Goal: Information Seeking & Learning: Find specific fact

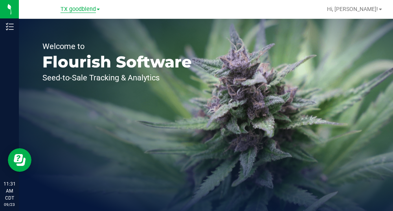
click at [82, 10] on span "TX goodblend" at bounding box center [77, 9] width 35 height 7
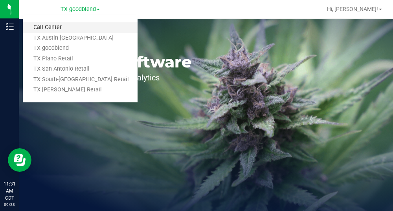
click at [60, 27] on link "Call Center" at bounding box center [80, 27] width 115 height 11
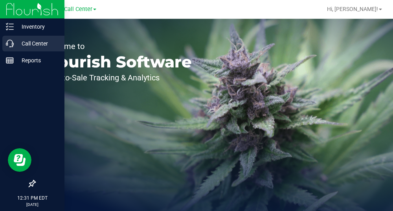
click at [33, 44] on p "Call Center" at bounding box center [37, 43] width 47 height 9
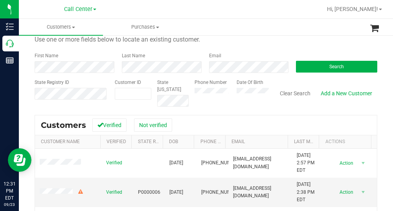
scroll to position [39, 0]
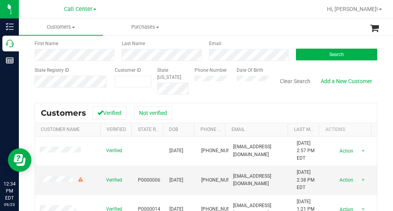
click at [202, 108] on div "Customers Verified Not verified" at bounding box center [206, 113] width 342 height 20
click at [316, 51] on button "Search" at bounding box center [336, 55] width 81 height 12
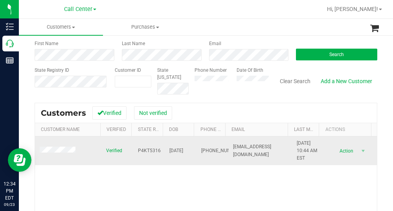
click at [148, 148] on span "P4KT5316" at bounding box center [149, 150] width 23 height 7
click at [151, 150] on span "P4KT5316" at bounding box center [149, 150] width 23 height 7
copy span "P4KT5316"
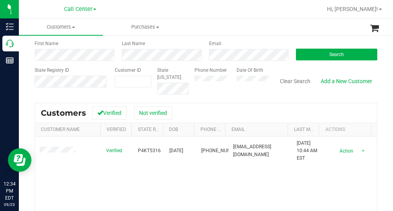
click at [225, 183] on div "Verified P4KT5316 [DATE] (808) 206-4140 [EMAIL_ADDRESS][DOMAIN_NAME] [DATE] 10:…" at bounding box center [206, 203] width 342 height 133
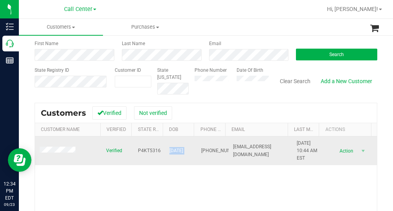
drag, startPoint x: 191, startPoint y: 153, endPoint x: 163, endPoint y: 153, distance: 28.3
click at [163, 153] on tr "Verified P4KT5316 [DATE] (808) 206-4140 [EMAIL_ADDRESS][DOMAIN_NAME] [DATE] 10:…" at bounding box center [206, 151] width 342 height 29
copy span "[DATE]"
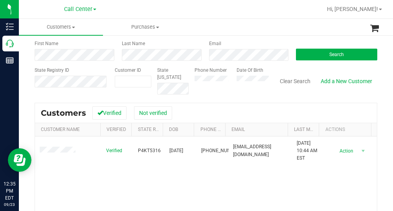
click at [250, 44] on div "Email" at bounding box center [246, 50] width 87 height 21
click at [199, 64] on form "Search for a Customer Use one or more fields below to locate an existing custom…" at bounding box center [206, 48] width 342 height 91
click at [328, 51] on button "Search" at bounding box center [336, 55] width 81 height 12
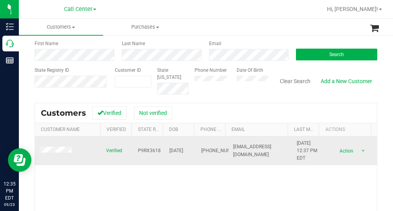
click at [149, 150] on span "P9RX3618" at bounding box center [149, 150] width 23 height 7
click at [149, 149] on span "P9RX3618" at bounding box center [149, 150] width 23 height 7
copy span "P9RX3618"
drag, startPoint x: 193, startPoint y: 152, endPoint x: 163, endPoint y: 152, distance: 29.8
click at [163, 152] on tr "Verified P9RX3618 [DATE] (321) 419-5264 [EMAIL_ADDRESS][DOMAIN_NAME] [DATE] 12:…" at bounding box center [206, 151] width 342 height 29
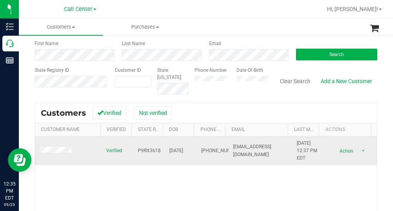
drag, startPoint x: 163, startPoint y: 152, endPoint x: 178, endPoint y: 155, distance: 15.6
click at [172, 156] on td "[DATE]" at bounding box center [180, 151] width 32 height 29
drag, startPoint x: 191, startPoint y: 150, endPoint x: 162, endPoint y: 152, distance: 28.7
click at [162, 151] on tr "Verified P9RX3618 [DATE] (321) 419-5264 [EMAIL_ADDRESS][DOMAIN_NAME] [DATE] 12:…" at bounding box center [206, 151] width 342 height 29
copy span "[DATE]"
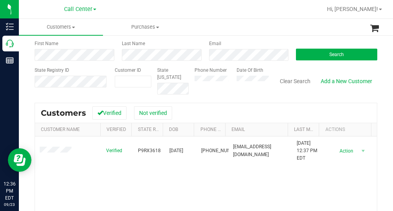
click at [240, 25] on ul "Customers All customers Add a new customer All physicians Purchases All purchas…" at bounding box center [215, 27] width 393 height 17
click at [332, 57] on span "Search" at bounding box center [336, 54] width 15 height 5
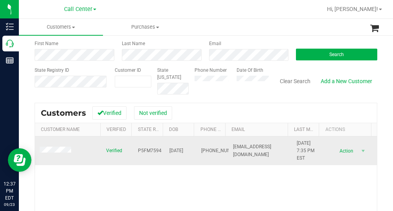
click at [145, 153] on span "P5FM7594" at bounding box center [150, 150] width 24 height 7
click at [144, 150] on span "P5FM7594" at bounding box center [150, 150] width 24 height 7
copy span "P5FM7594"
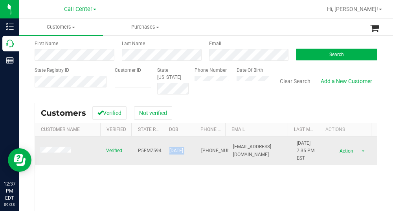
drag, startPoint x: 191, startPoint y: 150, endPoint x: 163, endPoint y: 151, distance: 27.5
click at [163, 151] on tr "Verified P5FM7594 [DATE] (352) 586-0063 [EMAIL_ADDRESS][DOMAIN_NAME] [DATE] 7:3…" at bounding box center [206, 151] width 342 height 29
drag, startPoint x: 164, startPoint y: 151, endPoint x: 175, endPoint y: 159, distance: 13.7
click at [169, 164] on td "[DATE]" at bounding box center [180, 151] width 32 height 29
drag, startPoint x: 188, startPoint y: 150, endPoint x: 166, endPoint y: 152, distance: 22.5
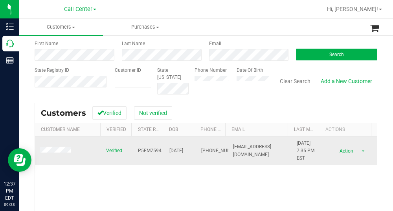
click at [169, 152] on span "[DATE]" at bounding box center [176, 150] width 14 height 7
copy span "[DATE]"
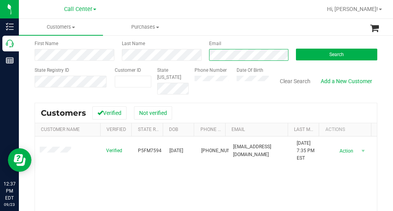
click at [164, 50] on div "First Name Last Name Email Search" at bounding box center [206, 50] width 342 height 21
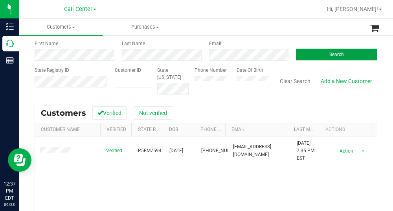
click at [342, 56] on button "Search" at bounding box center [336, 55] width 81 height 12
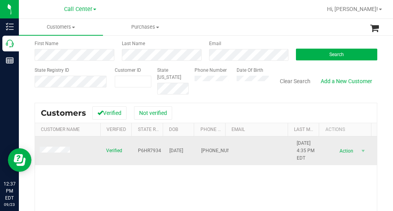
click at [144, 149] on span "P6HR7934" at bounding box center [149, 150] width 23 height 7
copy span "P6HR7934"
drag, startPoint x: 193, startPoint y: 150, endPoint x: 166, endPoint y: 152, distance: 27.5
click at [166, 152] on tr "Verified P6HR7934 [DATE] (541) 788-9521 [DATE] 4:35 PM EDT Delete Profile Actio…" at bounding box center [206, 151] width 342 height 29
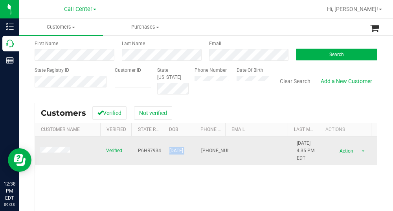
copy span "[DATE]"
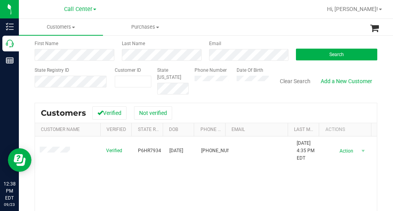
click at [251, 97] on div "Search for a Customer Use one or more fields below to locate an existing custom…" at bounding box center [206, 146] width 342 height 287
click at [144, 80] on div "State Registry ID Customer ID State [US_STATE] Phone Number Date Of Birth Clear…" at bounding box center [206, 81] width 342 height 28
click at [325, 59] on button "Search" at bounding box center [336, 55] width 81 height 12
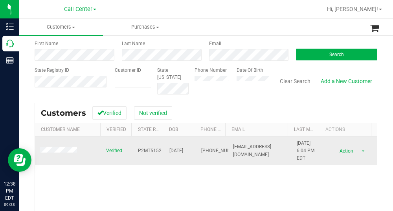
click at [150, 151] on span "P2MT5152" at bounding box center [150, 150] width 24 height 7
copy span "P2MT5152"
drag, startPoint x: 190, startPoint y: 149, endPoint x: 161, endPoint y: 152, distance: 29.2
click at [161, 152] on tr "Verified P2MT5152 [DATE] (321) 458-2612 [EMAIL_ADDRESS][DOMAIN_NAME] [DATE] 6:0…" at bounding box center [206, 151] width 342 height 29
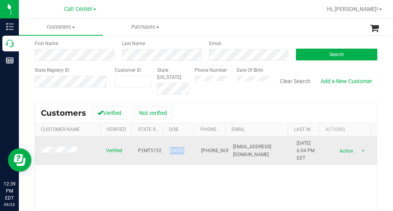
copy span "[DATE]"
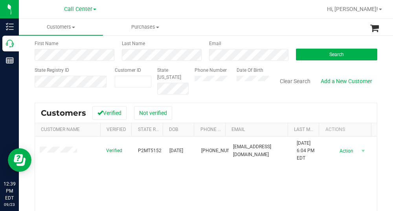
click at [223, 177] on div "Verified P2MT5152 [DATE] (321) 458-2612 [EMAIL_ADDRESS][DOMAIN_NAME] [DATE] 6:0…" at bounding box center [206, 203] width 342 height 133
click at [182, 58] on div "First Name Last Name Email Search" at bounding box center [206, 50] width 342 height 21
click at [312, 51] on button "Search" at bounding box center [336, 55] width 81 height 12
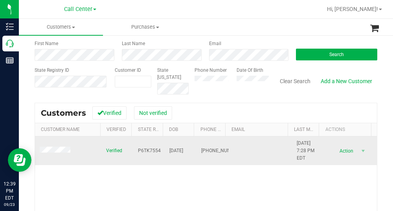
click at [148, 150] on span "P6TK7554" at bounding box center [149, 150] width 23 height 7
drag, startPoint x: 176, startPoint y: 191, endPoint x: 177, endPoint y: 145, distance: 45.9
click at [176, 190] on div "Verified P6TK7554 [DATE] (727) 495-1054 [DATE] 7:28 PM EDT Delete Profile Actio…" at bounding box center [206, 203] width 342 height 133
drag, startPoint x: 190, startPoint y: 149, endPoint x: 159, endPoint y: 151, distance: 31.1
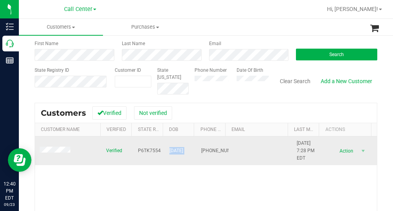
click at [159, 151] on tr "Verified P6TK7554 [DATE] (727) 495-1054 [DATE] 7:28 PM EDT Delete Profile Actio…" at bounding box center [206, 151] width 342 height 29
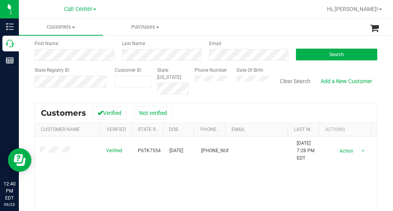
click at [230, 93] on div "Date Of Birth" at bounding box center [249, 81] width 38 height 28
click at [245, 87] on div "Phone Number Date Of Birth" at bounding box center [228, 81] width 80 height 28
click at [327, 50] on button "Search" at bounding box center [336, 55] width 81 height 12
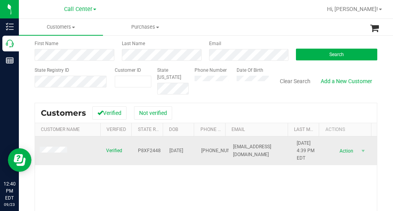
click at [143, 149] on span "P8XF2448" at bounding box center [149, 150] width 23 height 7
drag, startPoint x: 192, startPoint y: 150, endPoint x: 162, endPoint y: 155, distance: 29.9
click at [162, 155] on tr "Verified P8XF2448 [DATE] (714) 642-1570 [EMAIL_ADDRESS][DOMAIN_NAME] [DATE] 4:3…" at bounding box center [206, 151] width 342 height 29
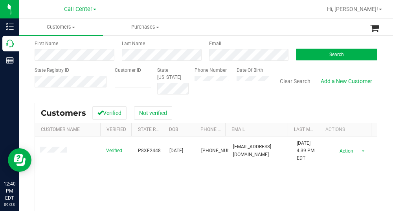
click at [239, 29] on ul "Customers All customers Add a new customer All physicians Purchases All purchas…" at bounding box center [215, 27] width 393 height 17
click at [312, 49] on button "Search" at bounding box center [336, 55] width 81 height 12
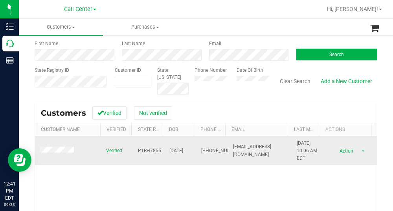
click at [150, 150] on span "P1RH7855" at bounding box center [149, 150] width 23 height 7
click at [150, 151] on span "P1RH7855" at bounding box center [149, 150] width 23 height 7
drag, startPoint x: 190, startPoint y: 151, endPoint x: 166, endPoint y: 152, distance: 24.4
click at [166, 152] on tr "Verified P1RH7855 [DATE] (813) 770-8437 [EMAIL_ADDRESS][DOMAIN_NAME] [DATE] 10:…" at bounding box center [206, 151] width 342 height 29
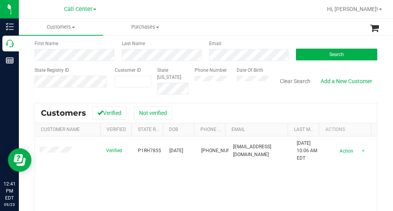
click at [220, 95] on div "Search for a Customer Use one or more fields below to locate an existing custom…" at bounding box center [206, 146] width 342 height 287
click at [199, 60] on div "First Name Last Name Email Search" at bounding box center [206, 50] width 342 height 21
click at [327, 48] on div "Search" at bounding box center [333, 50] width 87 height 21
click at [329, 54] on span "Search" at bounding box center [336, 54] width 15 height 5
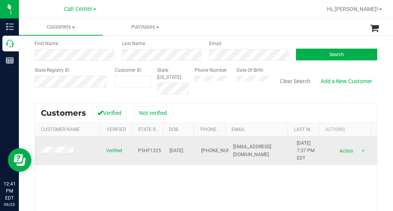
click at [151, 149] on span "P5HF1325" at bounding box center [149, 150] width 23 height 7
drag, startPoint x: 194, startPoint y: 152, endPoint x: 161, endPoint y: 153, distance: 33.4
click at [161, 153] on tr "Verified P5HF1325 [DATE] (904) 501-8819 [EMAIL_ADDRESS][DOMAIN_NAME] [DATE] 7:3…" at bounding box center [206, 151] width 342 height 29
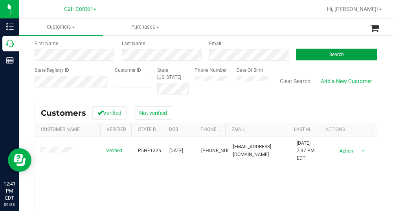
click at [325, 51] on button "Search" at bounding box center [336, 55] width 81 height 12
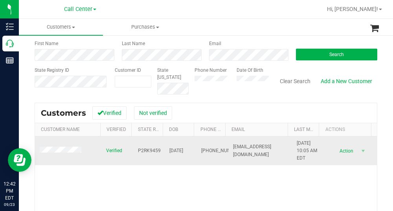
click at [153, 149] on span "P2RK9459" at bounding box center [149, 150] width 23 height 7
click at [153, 148] on span "P2RK9459" at bounding box center [149, 150] width 23 height 7
click at [183, 149] on span "[DATE]" at bounding box center [176, 150] width 14 height 7
drag, startPoint x: 190, startPoint y: 150, endPoint x: 162, endPoint y: 153, distance: 28.0
click at [164, 153] on td "[DATE]" at bounding box center [180, 151] width 32 height 29
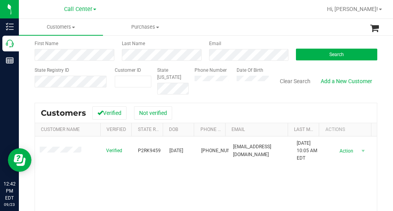
click at [234, 9] on div at bounding box center [231, 9] width 181 height 15
click at [203, 55] on div "Email" at bounding box center [246, 50] width 87 height 21
click at [318, 56] on button "Search" at bounding box center [336, 55] width 81 height 12
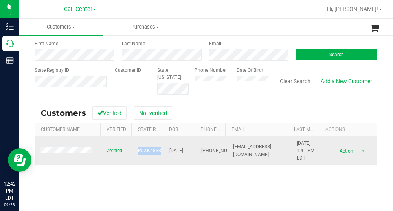
drag, startPoint x: 155, startPoint y: 151, endPoint x: 133, endPoint y: 152, distance: 22.0
click at [133, 152] on td "P5XK4838" at bounding box center [149, 151] width 32 height 29
drag, startPoint x: 191, startPoint y: 150, endPoint x: 165, endPoint y: 149, distance: 25.9
click at [165, 149] on tr "Verified P5XK4838 [DATE] (239) 600-9029 [EMAIL_ADDRESS][DOMAIN_NAME] [DATE] 1:4…" at bounding box center [206, 151] width 342 height 29
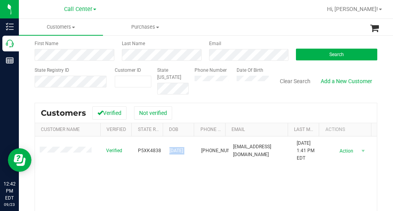
click at [285, 182] on div "Verified P5XK4838 [DATE] (239) 600-9029 [EMAIL_ADDRESS][DOMAIN_NAME] [DATE] 1:4…" at bounding box center [206, 203] width 342 height 133
click at [203, 55] on div "Email" at bounding box center [246, 50] width 87 height 21
click at [333, 53] on span "Search" at bounding box center [336, 54] width 15 height 5
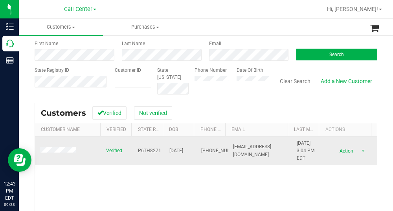
click at [150, 149] on span "P6TH8271" at bounding box center [149, 150] width 23 height 7
drag, startPoint x: 190, startPoint y: 152, endPoint x: 164, endPoint y: 152, distance: 25.9
click at [164, 152] on tr "Verified P6TH8271 [DATE] (850) 428-1585 [EMAIL_ADDRESS][DOMAIN_NAME] [DATE] 3:0…" at bounding box center [206, 151] width 342 height 29
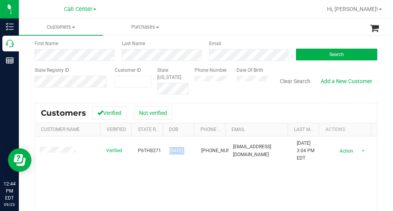
click at [250, 34] on ul "Customers All customers Add a new customer All physicians Purchases All purchas…" at bounding box center [215, 27] width 393 height 17
click at [166, 58] on div "First Name Last Name Email Search" at bounding box center [206, 50] width 342 height 21
click at [318, 52] on button "Search" at bounding box center [336, 55] width 81 height 12
click at [144, 152] on span "P1MH3360" at bounding box center [150, 150] width 24 height 7
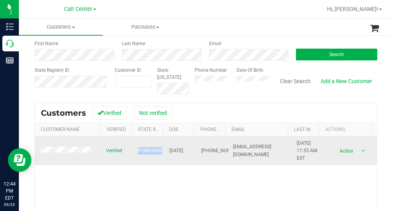
click at [144, 152] on span "P1MH3360" at bounding box center [150, 150] width 24 height 7
drag, startPoint x: 196, startPoint y: 152, endPoint x: 184, endPoint y: 153, distance: 12.2
click at [184, 153] on tr "Verified P1MH3360 [DATE] (850) 851-9189 [EMAIL_ADDRESS][DOMAIN_NAME] [DATE] 11:…" at bounding box center [206, 151] width 342 height 29
click at [181, 153] on span "[DATE]" at bounding box center [176, 150] width 14 height 7
drag, startPoint x: 191, startPoint y: 150, endPoint x: 162, endPoint y: 151, distance: 29.1
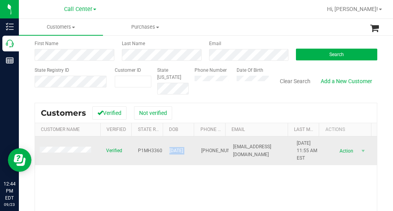
click at [162, 151] on tr "Verified P1MH3360 [DATE] (850) 851-9189 [EMAIL_ADDRESS][DOMAIN_NAME] [DATE] 11:…" at bounding box center [206, 151] width 342 height 29
drag, startPoint x: 176, startPoint y: 155, endPoint x: 164, endPoint y: 142, distance: 17.8
click at [164, 142] on td "[DATE]" at bounding box center [180, 151] width 32 height 29
drag, startPoint x: 191, startPoint y: 152, endPoint x: 166, endPoint y: 152, distance: 24.7
click at [163, 152] on tr "Verified P1MH3360 [DATE] (850) 851-9189 [EMAIL_ADDRESS][DOMAIN_NAME] [DATE] 11:…" at bounding box center [206, 151] width 342 height 29
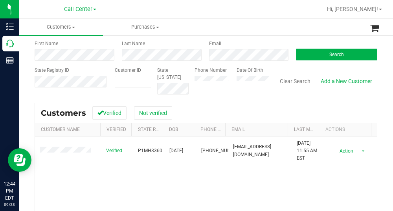
click at [234, 94] on div "Date Of Birth" at bounding box center [249, 81] width 38 height 28
click at [137, 49] on div "First Name Last Name Email Search" at bounding box center [206, 50] width 342 height 21
click at [355, 55] on button "Search" at bounding box center [336, 55] width 81 height 12
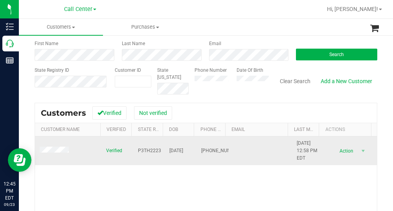
click at [150, 151] on span "P3TH2223" at bounding box center [149, 150] width 23 height 7
drag, startPoint x: 192, startPoint y: 147, endPoint x: 165, endPoint y: 151, distance: 27.3
click at [165, 151] on tr "Verified P3TH2223 [DATE] (618) 520-5428 [DATE] 12:58 PM EDT Delete Profile Acti…" at bounding box center [206, 151] width 342 height 29
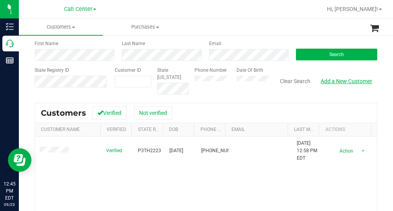
click at [322, 88] on div "State Registry ID Customer ID State [US_STATE] Phone Number Date Of Birth Clear…" at bounding box center [206, 81] width 342 height 28
click at [342, 53] on button "Search" at bounding box center [336, 55] width 81 height 12
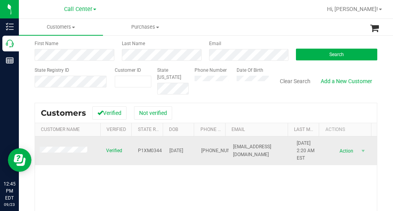
click at [146, 151] on span "P1XM0344" at bounding box center [150, 150] width 24 height 7
drag, startPoint x: 191, startPoint y: 150, endPoint x: 161, endPoint y: 153, distance: 29.5
click at [161, 153] on tr "Verified P1XM0344 [DATE] (813) 433-8407 [EMAIL_ADDRESS][DOMAIN_NAME] [DATE] 2:2…" at bounding box center [206, 151] width 342 height 29
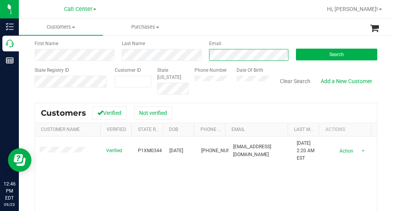
click at [196, 50] on div "First Name Last Name Email Search" at bounding box center [206, 50] width 342 height 21
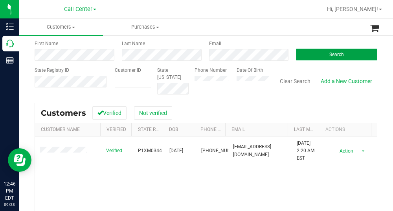
click at [329, 55] on span "Search" at bounding box center [336, 54] width 15 height 5
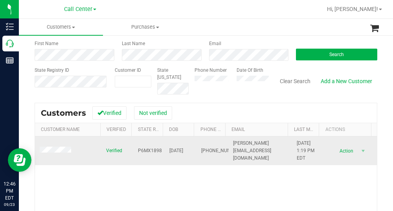
click at [146, 149] on span "P6MX1898" at bounding box center [150, 150] width 24 height 7
drag, startPoint x: 189, startPoint y: 150, endPoint x: 164, endPoint y: 148, distance: 24.8
click at [164, 148] on td "[DATE]" at bounding box center [180, 151] width 32 height 29
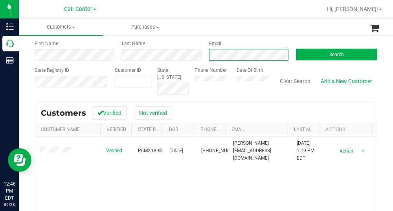
click at [203, 58] on div "Email" at bounding box center [246, 50] width 87 height 21
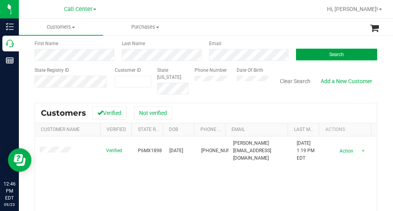
click at [350, 56] on button "Search" at bounding box center [336, 55] width 81 height 12
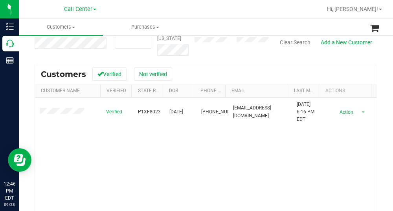
scroll to position [79, 0]
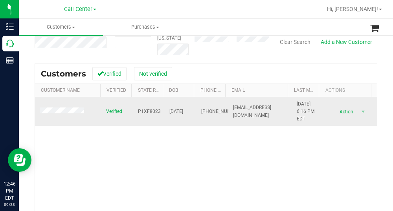
click at [150, 113] on span "P1XF8023" at bounding box center [149, 111] width 23 height 7
drag, startPoint x: 188, startPoint y: 111, endPoint x: 163, endPoint y: 111, distance: 25.1
click at [164, 111] on td "[DATE]" at bounding box center [180, 111] width 32 height 29
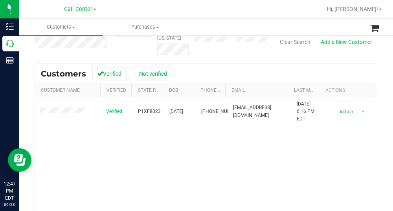
drag, startPoint x: 242, startPoint y: 70, endPoint x: 245, endPoint y: 64, distance: 6.9
click at [242, 70] on div "Customers Verified Not verified" at bounding box center [206, 74] width 342 height 20
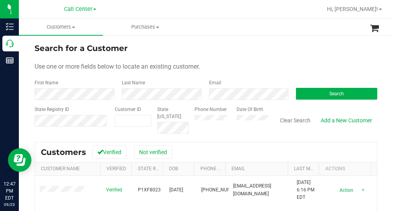
click at [325, 86] on div "Search" at bounding box center [333, 89] width 87 height 21
click at [314, 99] on button "Search" at bounding box center [336, 94] width 81 height 12
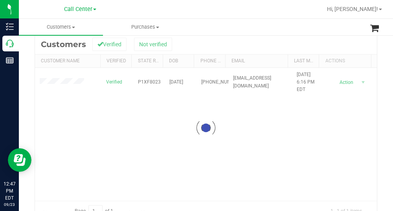
scroll to position [118, 0]
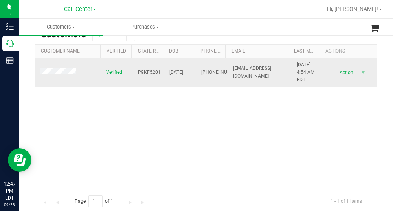
click at [148, 72] on span "P9KF5201" at bounding box center [149, 72] width 23 height 7
click at [145, 72] on span "P9KF5201" at bounding box center [149, 72] width 23 height 7
drag, startPoint x: 193, startPoint y: 73, endPoint x: 161, endPoint y: 73, distance: 32.6
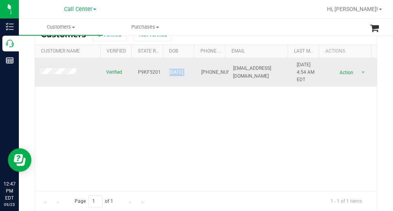
click at [161, 73] on tr "Verified P9KF5201 [DATE] (904) 226-4192 [EMAIL_ADDRESS][DOMAIN_NAME] [DATE] 4:5…" at bounding box center [206, 72] width 342 height 29
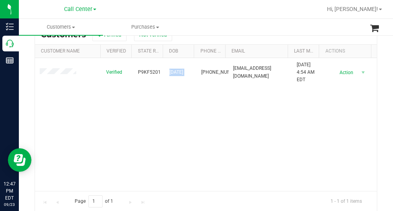
click at [146, 134] on div "Verified P9KF5201 [DATE] (904) 226-4192 [EMAIL_ADDRESS][DOMAIN_NAME] [DATE] 4:5…" at bounding box center [206, 124] width 342 height 133
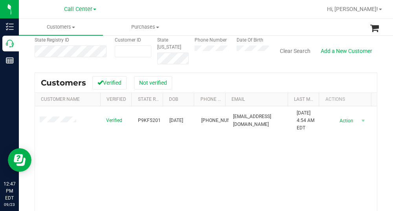
scroll to position [0, 0]
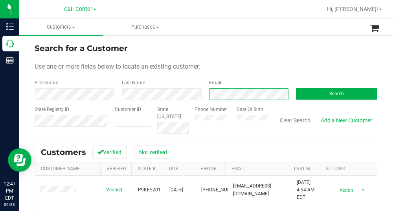
click at [203, 97] on div "Email" at bounding box center [246, 89] width 87 height 21
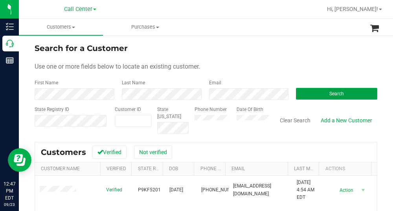
click at [333, 92] on span "Search" at bounding box center [336, 93] width 15 height 5
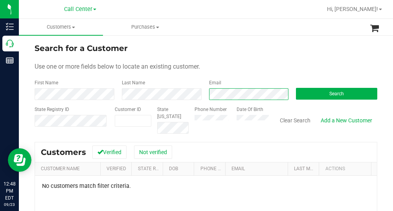
click at [127, 89] on div "First Name Last Name Email Search" at bounding box center [206, 89] width 342 height 21
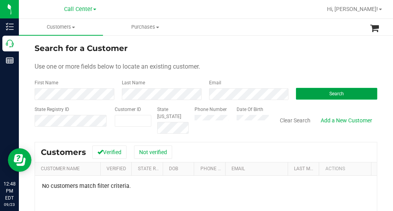
click at [335, 91] on span "Search" at bounding box center [336, 93] width 15 height 5
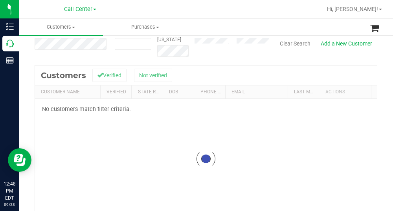
scroll to position [79, 0]
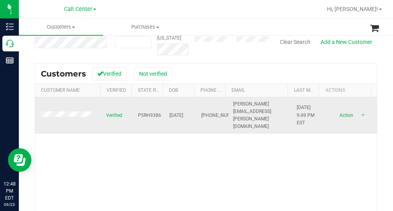
click at [146, 113] on span "P5RH9386" at bounding box center [149, 115] width 23 height 7
drag, startPoint x: 190, startPoint y: 112, endPoint x: 164, endPoint y: 114, distance: 26.8
click at [164, 114] on tr "Verified P5RH9386 [DATE] (813) 335-5605 [PERSON_NAME][EMAIL_ADDRESS][PERSON_NAM…" at bounding box center [206, 115] width 342 height 37
drag, startPoint x: 172, startPoint y: 115, endPoint x: 166, endPoint y: 110, distance: 8.3
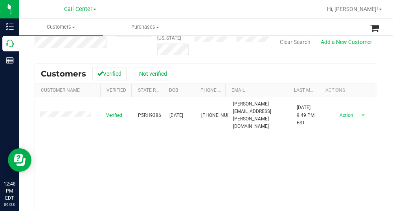
click at [243, 66] on div "Customers Verified Not verified" at bounding box center [206, 74] width 342 height 20
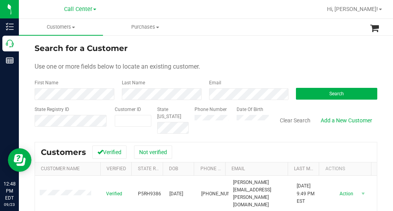
click at [264, 122] on div "State Registry ID Customer ID State [US_STATE] Phone Number Date Of Birth Clear…" at bounding box center [206, 120] width 342 height 28
click at [329, 95] on span "Search" at bounding box center [336, 93] width 15 height 5
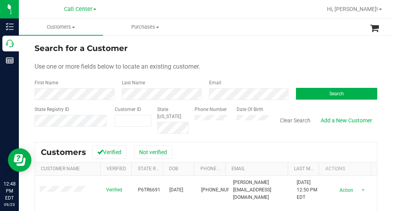
scroll to position [39, 0]
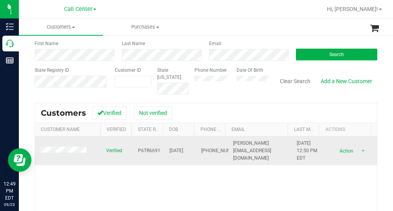
click at [151, 151] on span "P6TR6691" at bounding box center [149, 150] width 22 height 7
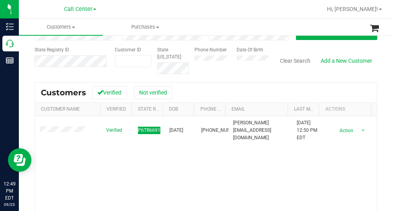
scroll to position [79, 0]
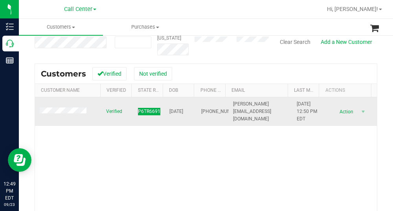
drag, startPoint x: 190, startPoint y: 108, endPoint x: 165, endPoint y: 108, distance: 24.3
click at [169, 108] on span "[DATE]" at bounding box center [176, 111] width 14 height 7
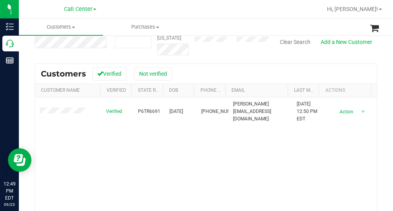
click at [245, 65] on div "Customers Verified Not verified" at bounding box center [206, 74] width 342 height 20
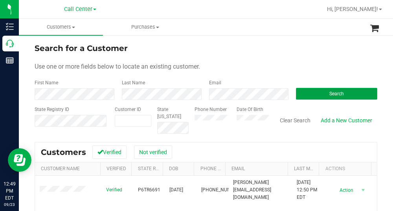
click at [331, 91] on span "Search" at bounding box center [336, 93] width 15 height 5
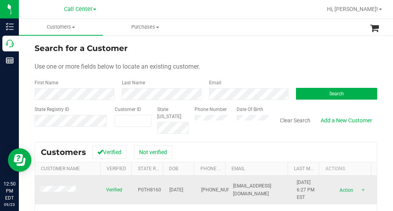
click at [140, 190] on span "P0TH8160" at bounding box center [149, 189] width 23 height 7
click at [140, 189] on span "P0TH8160" at bounding box center [149, 189] width 23 height 7
drag, startPoint x: 192, startPoint y: 189, endPoint x: 163, endPoint y: 192, distance: 28.4
click at [163, 192] on tr "Verified P0TH8160 [DATE] (813) 957-0144 [EMAIL_ADDRESS][DOMAIN_NAME] [DATE] 6:2…" at bounding box center [206, 190] width 342 height 29
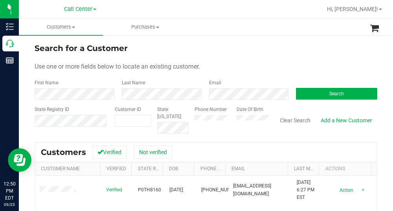
click at [248, 56] on form "Search for a Customer Use one or more fields below to locate an existing custom…" at bounding box center [206, 87] width 342 height 91
click at [339, 95] on button "Search" at bounding box center [336, 94] width 81 height 12
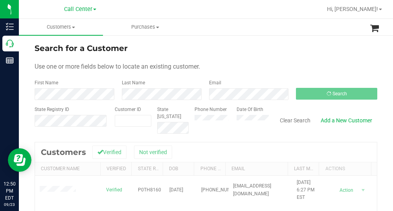
scroll to position [39, 0]
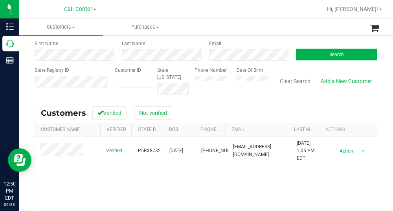
click at [329, 184] on div "Verified P5RX8732 [DATE] (813) 422-4728 [EMAIL_ADDRESS][DOMAIN_NAME] [DATE] 1:0…" at bounding box center [206, 203] width 342 height 133
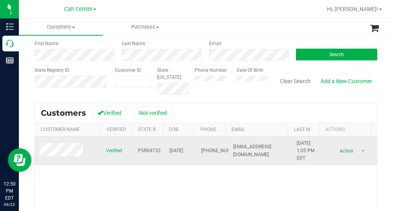
click at [143, 152] on span "P5RX8732" at bounding box center [149, 150] width 23 height 7
drag, startPoint x: 189, startPoint y: 149, endPoint x: 164, endPoint y: 148, distance: 25.5
click at [164, 148] on td "[DATE]" at bounding box center [180, 151] width 32 height 29
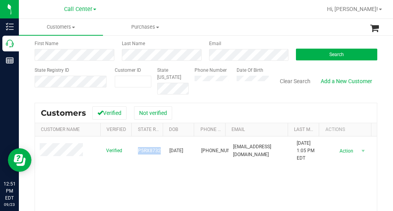
click at [241, 42] on div "Email" at bounding box center [246, 50] width 87 height 21
click at [307, 51] on button "Search" at bounding box center [336, 55] width 81 height 12
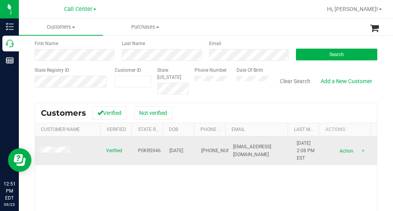
click at [152, 151] on span "P0KR5946" at bounding box center [149, 150] width 23 height 7
drag, startPoint x: 190, startPoint y: 152, endPoint x: 161, endPoint y: 152, distance: 29.0
click at [164, 152] on td "[DATE]" at bounding box center [180, 151] width 32 height 29
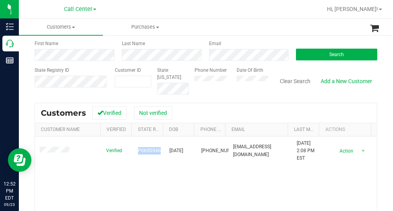
drag, startPoint x: 237, startPoint y: 99, endPoint x: 243, endPoint y: 90, distance: 10.6
click at [237, 99] on div "Search for a Customer Use one or more fields below to locate an existing custom…" at bounding box center [206, 146] width 342 height 287
click at [190, 55] on div "First Name Last Name Email Search" at bounding box center [206, 50] width 342 height 21
click at [328, 51] on button "Search" at bounding box center [336, 55] width 81 height 12
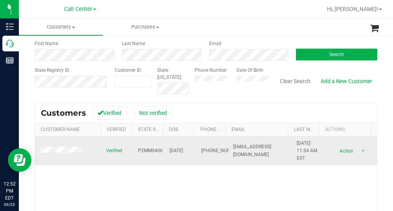
click at [155, 149] on span "P2MM9406" at bounding box center [150, 150] width 25 height 7
drag, startPoint x: 190, startPoint y: 149, endPoint x: 164, endPoint y: 149, distance: 25.9
click at [164, 149] on tr "Verified P2MM9406 [DATE] (813) 616-9295 [EMAIL_ADDRESS][DOMAIN_NAME] [DATE] 11:…" at bounding box center [206, 151] width 342 height 29
drag, startPoint x: 166, startPoint y: 147, endPoint x: 176, endPoint y: 154, distance: 11.8
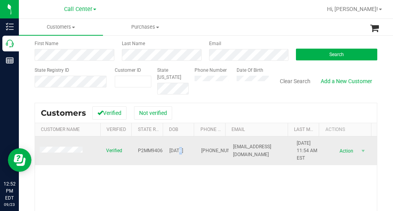
click at [176, 154] on span "[DATE]" at bounding box center [176, 150] width 14 height 7
drag, startPoint x: 192, startPoint y: 152, endPoint x: 164, endPoint y: 152, distance: 27.9
click at [164, 152] on tr "Verified P2MM9406 [DATE] (813) 616-9295 [EMAIL_ADDRESS][DOMAIN_NAME] [DATE] 11:…" at bounding box center [206, 151] width 342 height 29
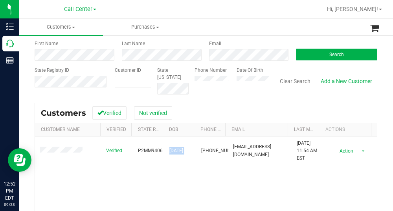
click at [221, 100] on div "Search for a Customer Use one or more fields below to locate an existing custom…" at bounding box center [206, 146] width 342 height 287
click at [203, 60] on div "Email" at bounding box center [246, 50] width 87 height 21
click at [329, 57] on span "Search" at bounding box center [336, 54] width 15 height 5
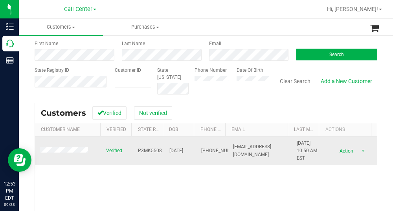
click at [144, 152] on span "P3MK5508" at bounding box center [150, 150] width 24 height 7
drag, startPoint x: 193, startPoint y: 149, endPoint x: 181, endPoint y: 153, distance: 12.9
click at [163, 149] on tr "Verified P3MK5508 [DATE] (863) 899-8301 [EMAIL_ADDRESS][DOMAIN_NAME] [DATE] 10:…" at bounding box center [206, 151] width 342 height 29
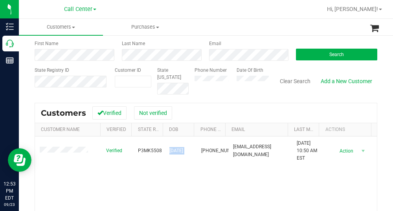
click at [230, 108] on div "Customers Verified Not verified" at bounding box center [206, 113] width 342 height 20
click at [330, 52] on span "Search" at bounding box center [336, 54] width 15 height 5
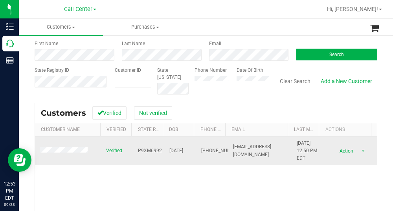
click at [150, 150] on span "P9XM6992" at bounding box center [150, 150] width 24 height 7
drag, startPoint x: 190, startPoint y: 149, endPoint x: 164, endPoint y: 150, distance: 26.3
click at [164, 150] on td "[DATE]" at bounding box center [180, 151] width 32 height 29
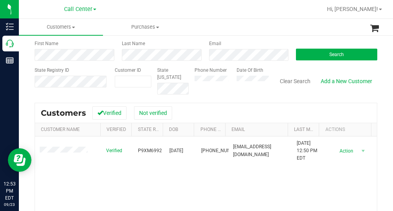
click at [271, 175] on div "Verified P9XM6992 [DATE] (304) 702-9866 [EMAIL_ADDRESS][DOMAIN_NAME] [DATE] 12:…" at bounding box center [206, 203] width 342 height 133
click at [330, 51] on button "Search" at bounding box center [336, 55] width 81 height 12
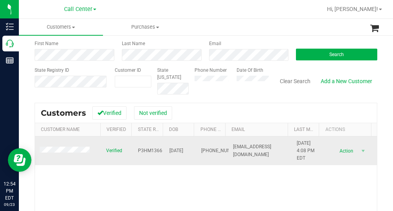
click at [153, 152] on span "P3HM1366" at bounding box center [150, 150] width 24 height 7
drag, startPoint x: 186, startPoint y: 150, endPoint x: 163, endPoint y: 150, distance: 22.8
click at [164, 150] on td "[DATE]" at bounding box center [180, 151] width 32 height 29
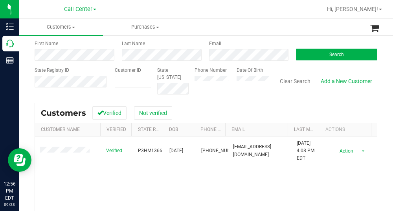
drag, startPoint x: 205, startPoint y: 105, endPoint x: 221, endPoint y: 101, distance: 17.3
click at [205, 105] on div "Customers Verified Not verified" at bounding box center [206, 113] width 342 height 20
click at [197, 57] on div "First Name Last Name Email Search" at bounding box center [206, 50] width 342 height 21
click at [318, 49] on button "Search" at bounding box center [336, 55] width 81 height 12
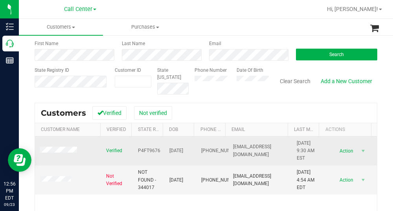
click at [144, 153] on span "P4FT9676" at bounding box center [149, 150] width 22 height 7
click at [145, 149] on span "P4FT9676" at bounding box center [149, 150] width 22 height 7
drag, startPoint x: 189, startPoint y: 150, endPoint x: 164, endPoint y: 151, distance: 24.7
click at [169, 151] on span "[DATE]" at bounding box center [176, 150] width 14 height 7
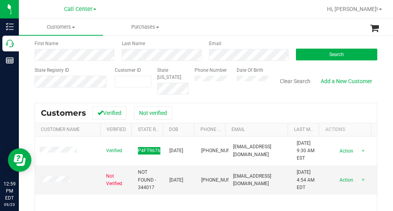
click at [245, 100] on div "Search for a Customer Use one or more fields below to locate an existing custom…" at bounding box center [206, 146] width 342 height 287
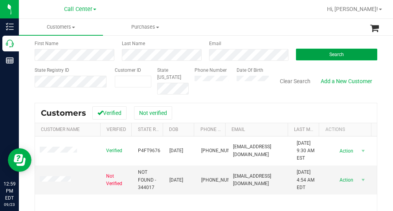
click at [340, 52] on button "Search" at bounding box center [336, 55] width 81 height 12
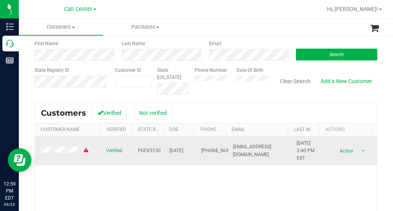
click at [150, 150] on span "P0FX5130" at bounding box center [149, 150] width 23 height 7
drag, startPoint x: 190, startPoint y: 150, endPoint x: 164, endPoint y: 150, distance: 26.3
click at [164, 150] on td "[DATE]" at bounding box center [180, 151] width 32 height 29
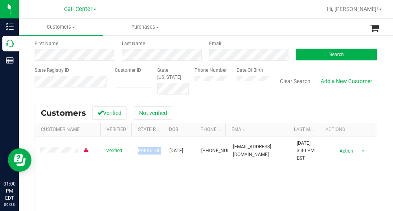
click at [208, 100] on div "Search for a Customer Use one or more fields below to locate an existing custom…" at bounding box center [206, 146] width 342 height 287
click at [110, 55] on div "First Name Last Name Email Search" at bounding box center [206, 50] width 342 height 21
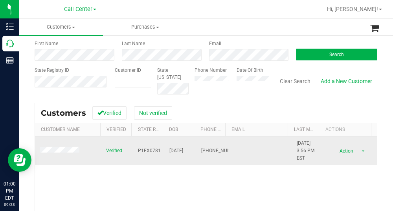
click at [152, 152] on span "P1FX0781" at bounding box center [149, 150] width 23 height 7
drag, startPoint x: 190, startPoint y: 151, endPoint x: 163, endPoint y: 152, distance: 26.3
click at [164, 152] on td "[DATE]" at bounding box center [180, 151] width 32 height 29
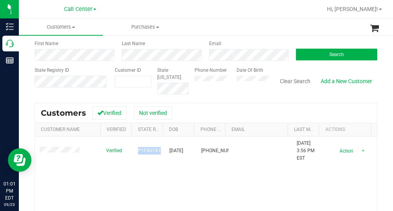
click at [229, 111] on div "Customers Verified Not verified" at bounding box center [206, 113] width 342 height 20
click at [259, 90] on div "Phone Number Date Of Birth" at bounding box center [228, 81] width 80 height 28
click at [337, 47] on div "Search" at bounding box center [333, 50] width 87 height 21
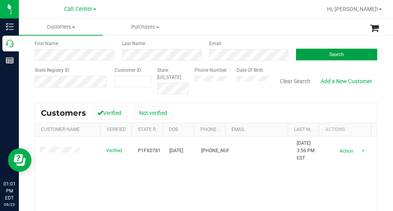
click at [337, 49] on button "Search" at bounding box center [336, 55] width 81 height 12
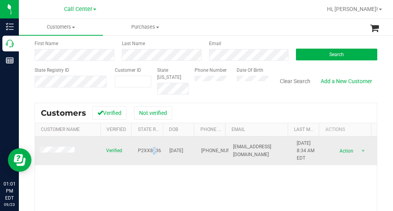
click at [149, 152] on span "P2XX8736" at bounding box center [149, 150] width 23 height 7
click at [146, 150] on span "P2XX8736" at bounding box center [149, 150] width 23 height 7
drag, startPoint x: 187, startPoint y: 150, endPoint x: 163, endPoint y: 151, distance: 24.0
click at [164, 151] on td "[DATE]" at bounding box center [180, 151] width 32 height 29
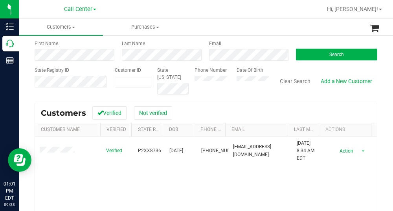
click at [212, 100] on div "Search for a Customer Use one or more fields below to locate an existing custom…" at bounding box center [206, 146] width 342 height 287
click at [196, 51] on div "First Name Last Name Email Search" at bounding box center [206, 50] width 342 height 21
click at [311, 53] on button "Search" at bounding box center [336, 55] width 81 height 12
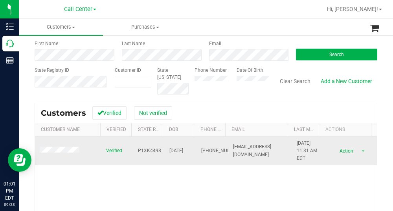
click at [148, 147] on span "P1XK4498" at bounding box center [149, 150] width 23 height 7
drag, startPoint x: 191, startPoint y: 149, endPoint x: 163, endPoint y: 150, distance: 27.9
click at [163, 150] on tr "Verified P1XK4498 [DATE] (904) 206-9481 [EMAIL_ADDRESS][DOMAIN_NAME] [DATE] 11:…" at bounding box center [206, 151] width 342 height 29
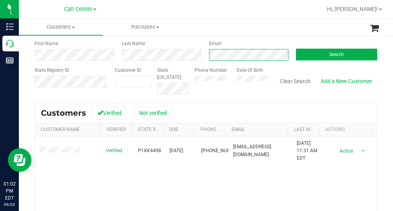
click at [192, 55] on div "First Name Last Name Email Search" at bounding box center [206, 50] width 342 height 21
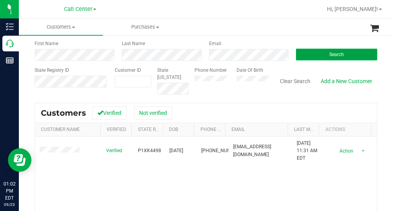
click at [318, 53] on button "Search" at bounding box center [336, 55] width 81 height 12
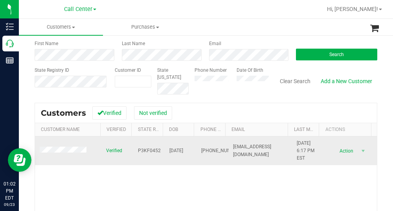
click at [142, 150] on span "P3KF0452" at bounding box center [149, 150] width 23 height 7
drag, startPoint x: 192, startPoint y: 149, endPoint x: 170, endPoint y: 150, distance: 22.0
click at [165, 150] on tr "Verified P3KF0452 [DATE] (904) 460-8662 [EMAIL_ADDRESS][DOMAIN_NAME] [DATE] 6:1…" at bounding box center [206, 151] width 342 height 29
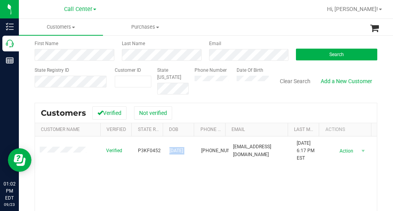
click at [234, 104] on div "Customers Verified Not verified" at bounding box center [206, 113] width 342 height 20
click at [176, 62] on form "Search for a Customer Use one or more fields below to locate an existing custom…" at bounding box center [206, 48] width 342 height 91
click at [310, 56] on button "Search" at bounding box center [336, 55] width 81 height 12
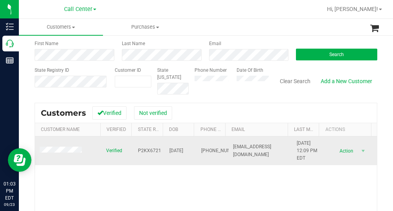
click at [146, 151] on span "P2KX6721" at bounding box center [149, 150] width 23 height 7
drag, startPoint x: 190, startPoint y: 151, endPoint x: 163, endPoint y: 151, distance: 27.1
click at [164, 151] on td "[DATE]" at bounding box center [180, 151] width 32 height 29
drag, startPoint x: 164, startPoint y: 150, endPoint x: 177, endPoint y: 155, distance: 13.6
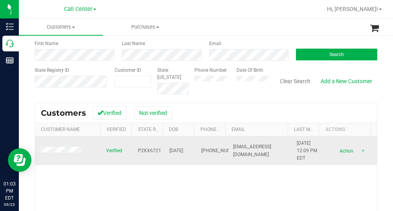
click at [170, 159] on td "[DATE]" at bounding box center [180, 151] width 32 height 29
drag, startPoint x: 190, startPoint y: 149, endPoint x: 158, endPoint y: 153, distance: 32.1
click at [158, 153] on tr "Verified P2KX6721 [DATE] (352) 279-4737 [EMAIL_ADDRESS][DOMAIN_NAME] [DATE] 12:…" at bounding box center [206, 151] width 342 height 29
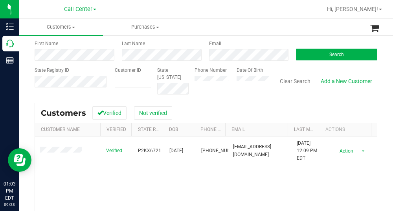
click at [206, 176] on div "Verified P2KX6721 [DATE] (352) 279-4737 [EMAIL_ADDRESS][DOMAIN_NAME] [DATE] 12:…" at bounding box center [206, 203] width 342 height 133
click at [335, 55] on span "Search" at bounding box center [336, 54] width 15 height 5
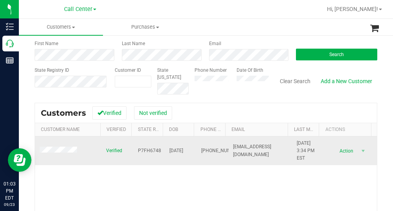
click at [150, 152] on span "P7FH6748" at bounding box center [149, 150] width 23 height 7
click at [147, 151] on span "P7FH6748" at bounding box center [149, 150] width 23 height 7
click at [146, 150] on span "P7FH6748" at bounding box center [149, 150] width 23 height 7
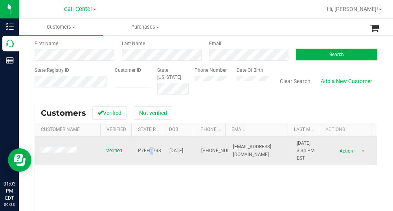
click at [146, 150] on span "P7FH6748" at bounding box center [149, 150] width 23 height 7
click at [141, 151] on span "P7FH6748" at bounding box center [149, 150] width 23 height 7
click at [141, 150] on span "P7FH6748" at bounding box center [149, 150] width 23 height 7
drag, startPoint x: 184, startPoint y: 151, endPoint x: 165, endPoint y: 149, distance: 18.6
click at [169, 149] on span "[DATE]" at bounding box center [176, 150] width 14 height 7
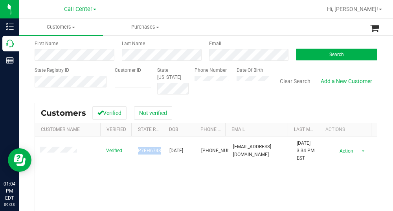
click at [220, 101] on div "Search for a Customer Use one or more fields below to locate an existing custom…" at bounding box center [206, 146] width 342 height 287
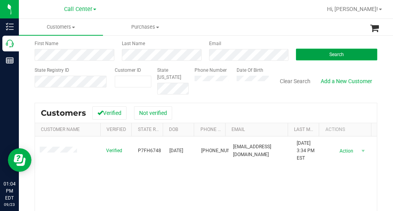
click at [302, 58] on button "Search" at bounding box center [336, 55] width 81 height 12
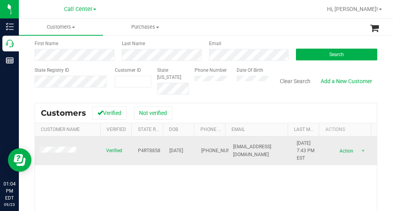
click at [145, 150] on span "P4RT8858" at bounding box center [149, 150] width 22 height 7
drag, startPoint x: 192, startPoint y: 153, endPoint x: 163, endPoint y: 148, distance: 29.4
click at [163, 148] on tr "Verified P4RT8858 [DATE] (904) 891-9274 [EMAIL_ADDRESS][DOMAIN_NAME] [DATE] 7:4…" at bounding box center [206, 151] width 342 height 29
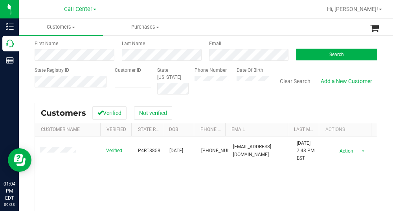
click at [217, 103] on div "Customers Verified Not verified" at bounding box center [206, 113] width 342 height 20
click at [203, 57] on div "Email" at bounding box center [246, 50] width 87 height 21
click at [307, 57] on button "Search" at bounding box center [336, 55] width 81 height 12
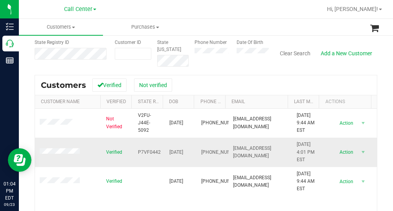
scroll to position [79, 0]
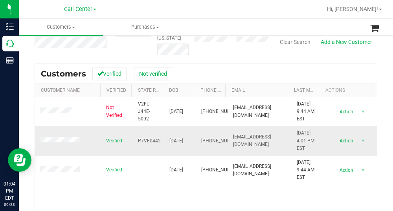
click at [150, 142] on span "P7VF0442" at bounding box center [149, 140] width 23 height 7
drag, startPoint x: 184, startPoint y: 139, endPoint x: 162, endPoint y: 139, distance: 22.0
click at [164, 139] on td "[DATE]" at bounding box center [180, 140] width 32 height 29
click at [191, 66] on div "Customers Verified Not verified" at bounding box center [206, 74] width 342 height 20
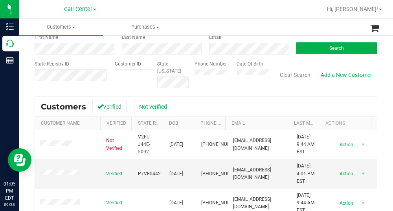
scroll to position [0, 0]
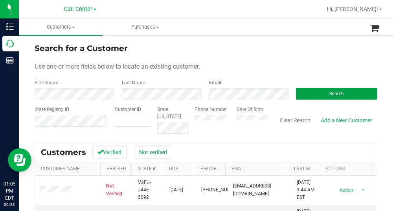
click at [309, 92] on button "Search" at bounding box center [336, 94] width 81 height 12
click at [331, 93] on span "Search" at bounding box center [336, 93] width 15 height 5
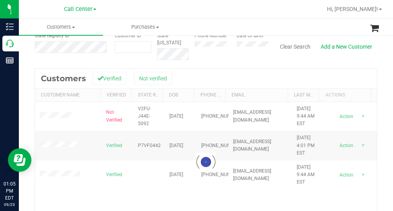
scroll to position [79, 0]
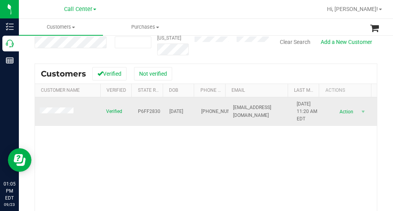
click at [141, 111] on span "P6FF2830" at bounding box center [149, 111] width 22 height 7
drag, startPoint x: 191, startPoint y: 111, endPoint x: 164, endPoint y: 114, distance: 26.9
click at [164, 114] on tr "Verified P6FF2830 [DATE] (850) 814-6561 [EMAIL_ADDRESS][DOMAIN_NAME] [DATE] 11:…" at bounding box center [206, 111] width 342 height 29
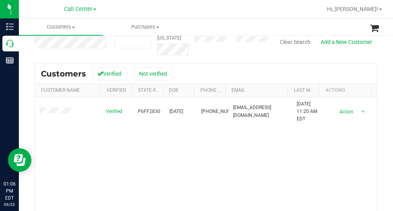
click at [239, 55] on div "Date Of Birth" at bounding box center [249, 41] width 38 height 28
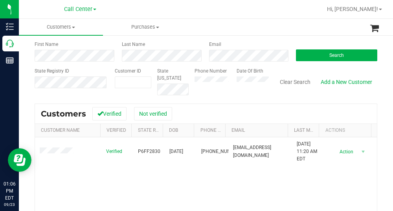
scroll to position [0, 0]
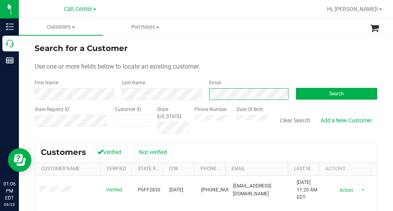
click at [203, 94] on div "Email" at bounding box center [246, 89] width 87 height 21
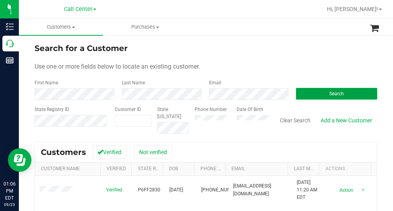
click at [329, 96] on span "Search" at bounding box center [336, 93] width 15 height 5
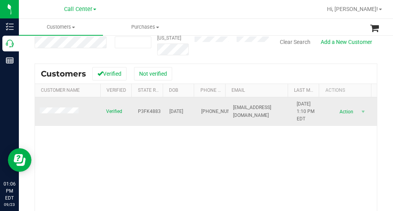
click at [146, 110] on span "P3FK4883" at bounding box center [149, 111] width 23 height 7
click at [146, 109] on span "P3FK4883" at bounding box center [149, 111] width 23 height 7
click at [148, 111] on span "P3FK4883" at bounding box center [149, 111] width 23 height 7
drag, startPoint x: 189, startPoint y: 109, endPoint x: 163, endPoint y: 114, distance: 26.3
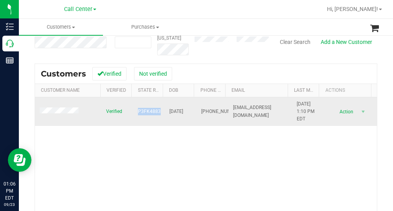
click at [164, 114] on td "[DATE]" at bounding box center [180, 111] width 32 height 29
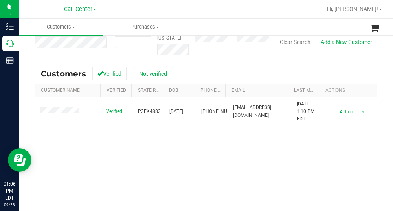
click at [229, 70] on div "Customers Verified Not verified" at bounding box center [206, 74] width 342 height 20
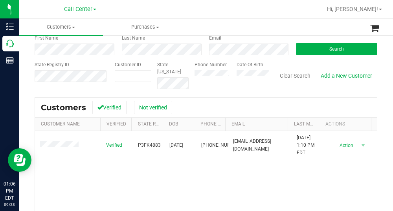
scroll to position [0, 0]
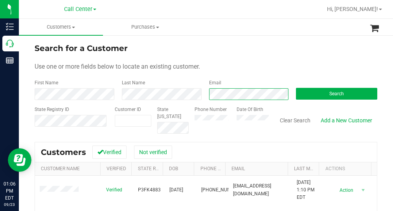
click at [198, 99] on div "First Name Last Name Email Search" at bounding box center [206, 89] width 342 height 21
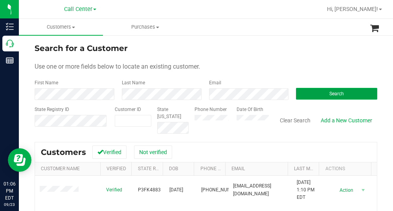
click at [329, 94] on span "Search" at bounding box center [336, 93] width 15 height 5
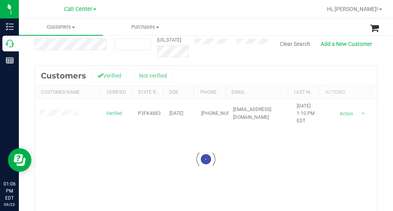
scroll to position [79, 0]
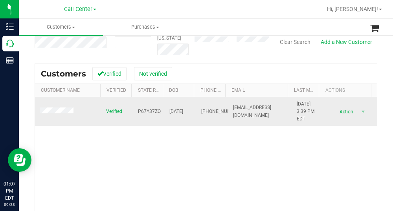
click at [144, 111] on span "P67Y37ZQ" at bounding box center [149, 111] width 23 height 7
drag, startPoint x: 189, startPoint y: 113, endPoint x: 161, endPoint y: 111, distance: 27.9
click at [161, 111] on tr "Verified P67Y37ZQ [DATE] (813) 843-4848 [EMAIL_ADDRESS][DOMAIN_NAME] [DATE] 3:3…" at bounding box center [206, 111] width 342 height 29
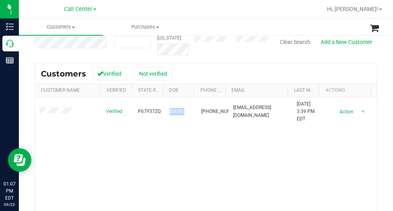
click at [203, 66] on div "Customers Verified Not verified" at bounding box center [206, 74] width 342 height 20
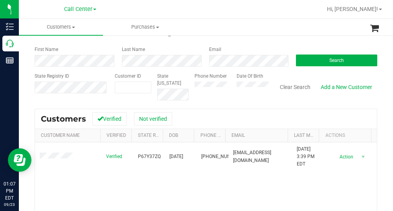
scroll to position [0, 0]
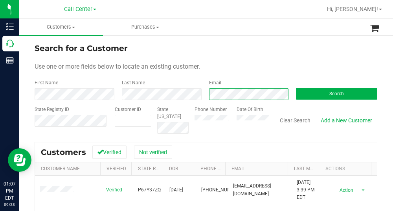
click at [203, 91] on div "Email" at bounding box center [246, 89] width 87 height 21
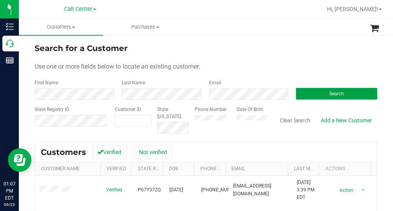
click at [329, 93] on span "Search" at bounding box center [336, 93] width 15 height 5
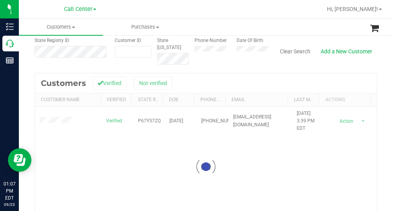
scroll to position [79, 0]
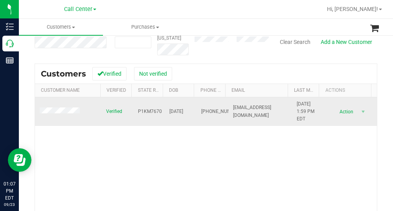
click at [145, 109] on span "P1KM7670" at bounding box center [150, 111] width 24 height 7
drag, startPoint x: 188, startPoint y: 113, endPoint x: 163, endPoint y: 113, distance: 24.3
click at [162, 113] on tr "Verified P1KM7670 [DATE] (561) 723-9939 [EMAIL_ADDRESS][DOMAIN_NAME] [DATE] 1:5…" at bounding box center [206, 111] width 342 height 29
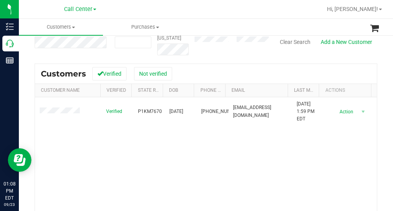
click at [213, 58] on div "Search for a Customer Use one or more fields below to locate an existing custom…" at bounding box center [206, 107] width 342 height 287
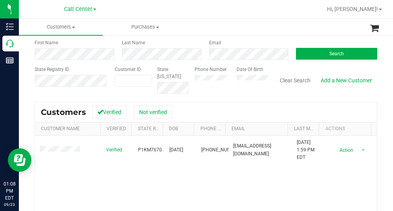
scroll to position [0, 0]
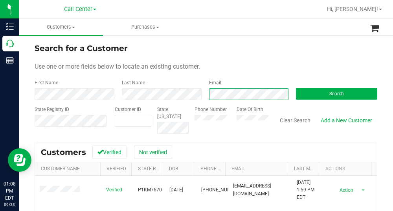
click at [181, 86] on div "First Name Last Name Email Search" at bounding box center [206, 89] width 342 height 21
click at [198, 88] on div "First Name Last Name Email Search" at bounding box center [206, 89] width 342 height 21
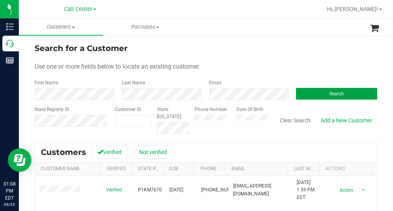
click at [329, 91] on span "Search" at bounding box center [336, 93] width 15 height 5
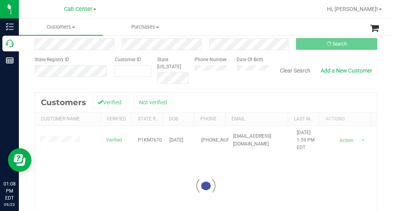
scroll to position [118, 0]
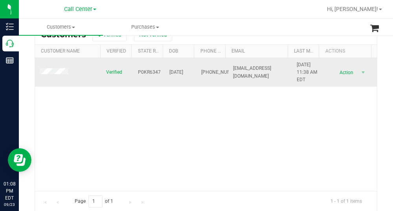
click at [146, 77] on td "P0KR6347" at bounding box center [149, 72] width 32 height 29
click at [146, 72] on span "P0KR6347" at bounding box center [149, 72] width 23 height 7
drag, startPoint x: 190, startPoint y: 72, endPoint x: 163, endPoint y: 72, distance: 26.7
click at [164, 72] on td "[DATE]" at bounding box center [180, 72] width 32 height 29
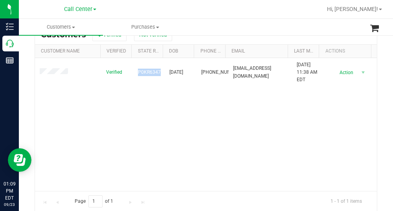
click at [177, 114] on div "Verified P0KR6347 [DATE] (559) 802-2682 [EMAIL_ADDRESS][DOMAIN_NAME] [DATE] 11:…" at bounding box center [206, 124] width 342 height 133
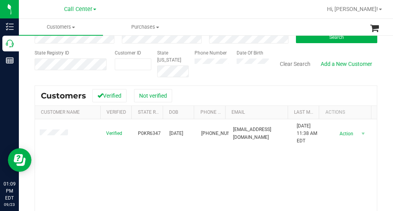
scroll to position [0, 0]
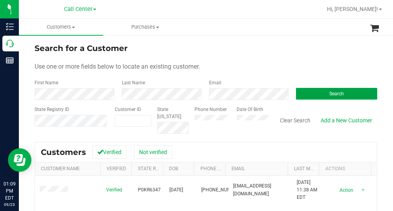
click at [319, 92] on button "Search" at bounding box center [336, 94] width 81 height 12
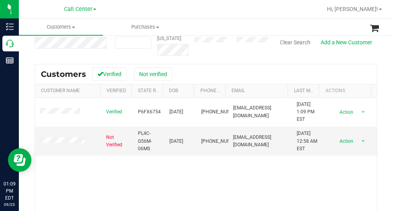
scroll to position [79, 0]
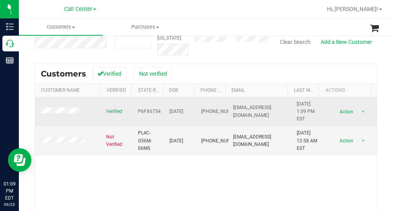
click at [154, 113] on span "P6FX6754" at bounding box center [149, 111] width 23 height 7
click at [153, 113] on span "P6FX6754" at bounding box center [149, 111] width 23 height 7
drag, startPoint x: 188, startPoint y: 113, endPoint x: 165, endPoint y: 114, distance: 22.8
click at [165, 114] on td "[DATE]" at bounding box center [180, 111] width 32 height 29
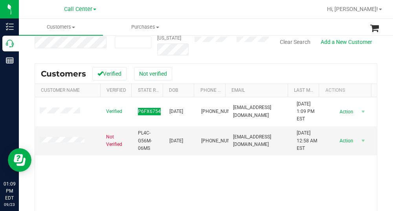
click at [217, 66] on div "Customers Verified Not verified" at bounding box center [206, 74] width 342 height 20
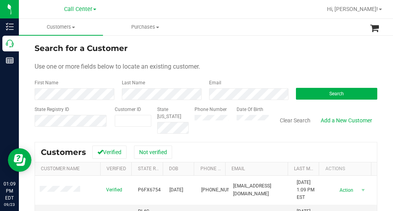
scroll to position [0, 0]
click at [205, 94] on div "Email" at bounding box center [246, 89] width 87 height 21
click at [329, 95] on span "Search" at bounding box center [336, 93] width 15 height 5
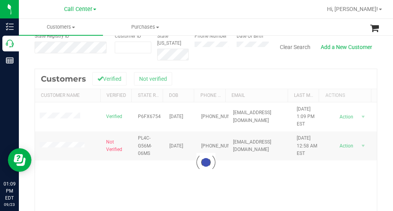
scroll to position [79, 0]
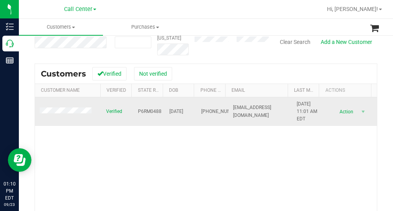
click at [150, 112] on span "P6RM0488" at bounding box center [150, 111] width 24 height 7
drag, startPoint x: 188, startPoint y: 111, endPoint x: 164, endPoint y: 109, distance: 24.5
click at [164, 109] on td "[DATE]" at bounding box center [180, 111] width 32 height 29
drag, startPoint x: 167, startPoint y: 111, endPoint x: 184, endPoint y: 113, distance: 17.5
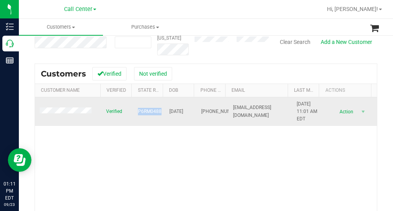
click at [183, 113] on span "[DATE]" at bounding box center [176, 111] width 14 height 7
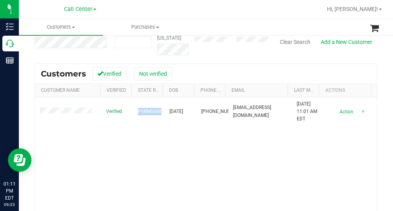
click at [227, 73] on div "Customers Verified Not verified" at bounding box center [206, 74] width 342 height 20
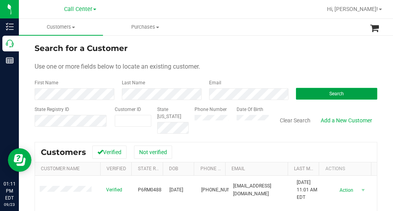
click at [329, 92] on span "Search" at bounding box center [336, 93] width 15 height 5
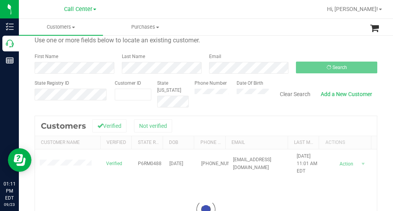
scroll to position [79, 0]
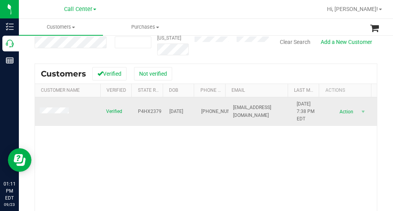
click at [151, 108] on span "P4HX2379" at bounding box center [150, 111] width 24 height 7
click at [154, 113] on span "P4HX2379" at bounding box center [150, 111] width 24 height 7
drag, startPoint x: 154, startPoint y: 113, endPoint x: 179, endPoint y: 117, distance: 24.7
click at [179, 117] on td "[DATE]" at bounding box center [180, 111] width 32 height 29
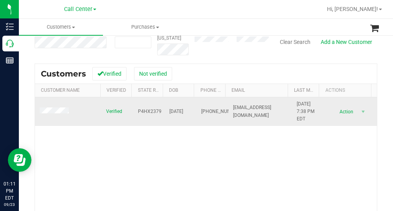
click at [147, 108] on span "P4HX2379" at bounding box center [150, 111] width 24 height 7
click at [147, 112] on span "P4HX2379" at bounding box center [150, 111] width 24 height 7
drag, startPoint x: 190, startPoint y: 111, endPoint x: 166, endPoint y: 113, distance: 24.0
click at [166, 113] on tr "Verified P4HX2379 [DATE] (727) 325-4684 [EMAIL_ADDRESS][DOMAIN_NAME] [DATE] 7:3…" at bounding box center [206, 111] width 342 height 29
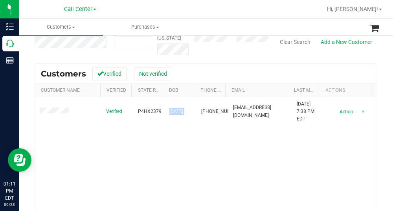
click at [237, 68] on div "Customers Verified Not verified" at bounding box center [206, 74] width 342 height 20
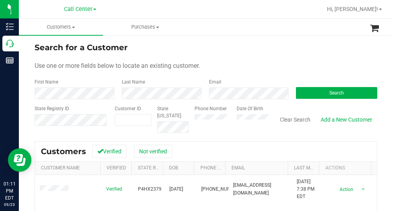
scroll to position [0, 0]
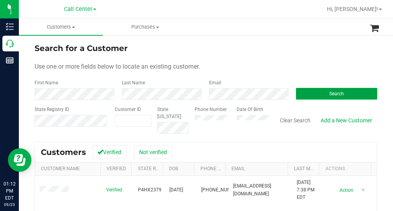
click at [340, 89] on button "Search" at bounding box center [336, 94] width 81 height 12
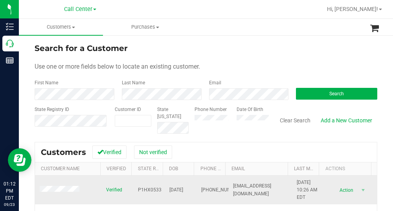
click at [146, 191] on span "P1HX0533" at bounding box center [150, 189] width 24 height 7
drag, startPoint x: 189, startPoint y: 190, endPoint x: 167, endPoint y: 190, distance: 22.0
click at [164, 191] on td "[DATE]" at bounding box center [180, 190] width 32 height 29
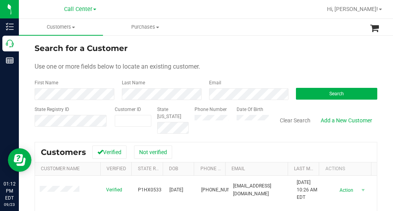
click at [241, 55] on form "Search for a Customer Use one or more fields below to locate an existing custom…" at bounding box center [206, 87] width 342 height 91
click at [198, 95] on div "First Name Last Name Email Search" at bounding box center [206, 89] width 342 height 21
click at [321, 89] on button "Search" at bounding box center [336, 94] width 81 height 12
click at [195, 92] on div "First Name Last Name Email Search" at bounding box center [206, 89] width 342 height 21
click at [320, 95] on button "Search" at bounding box center [336, 94] width 81 height 12
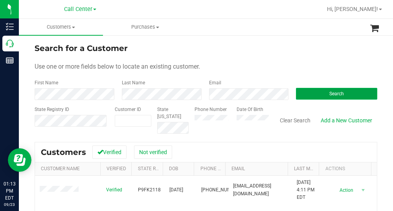
click at [329, 89] on button "Search" at bounding box center [336, 94] width 81 height 12
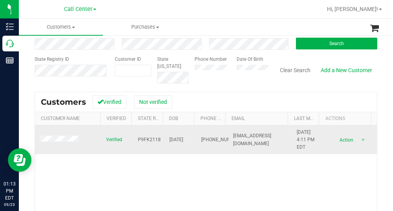
scroll to position [79, 0]
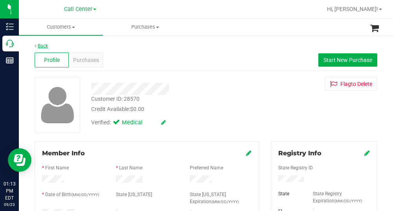
click at [42, 44] on link "Back" at bounding box center [41, 45] width 13 height 5
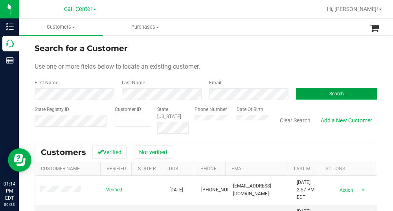
click at [344, 96] on button "Search" at bounding box center [336, 94] width 81 height 12
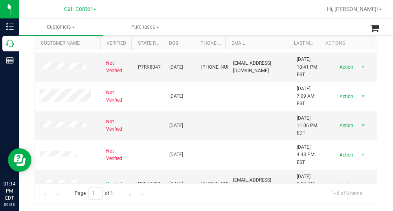
scroll to position [42, 0]
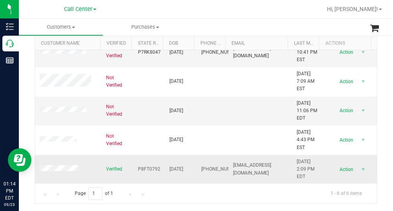
click at [143, 168] on span "P8FT0792" at bounding box center [149, 169] width 22 height 7
drag, startPoint x: 190, startPoint y: 169, endPoint x: 166, endPoint y: 170, distance: 24.4
click at [166, 170] on tr "Verified P8FT0792 [DATE] (561) 408-2712 [EMAIL_ADDRESS][DOMAIN_NAME] [DATE] 2:0…" at bounding box center [206, 169] width 342 height 29
click at [193, 15] on div at bounding box center [231, 9] width 181 height 15
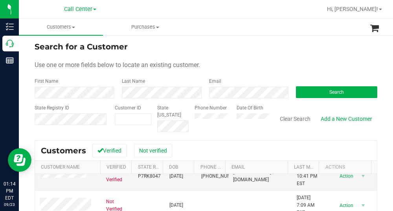
scroll to position [0, 0]
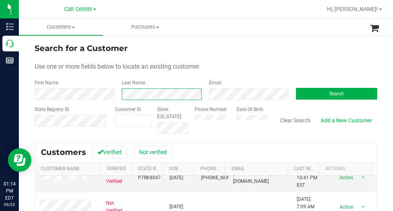
click at [110, 97] on div "First Name Last Name Email Search" at bounding box center [206, 89] width 342 height 21
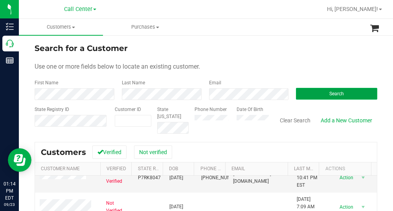
click at [335, 95] on span "Search" at bounding box center [336, 93] width 15 height 5
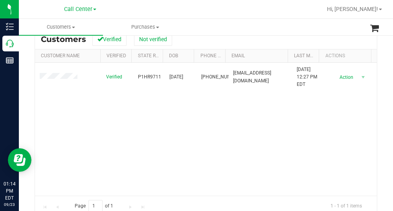
scroll to position [118, 0]
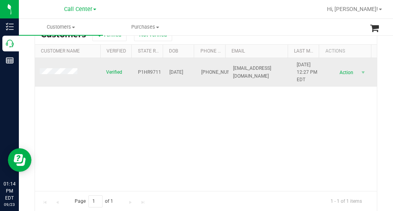
click at [148, 71] on span "P1HR9711" at bounding box center [149, 72] width 23 height 7
click at [183, 72] on span "[DATE]" at bounding box center [176, 72] width 14 height 7
drag, startPoint x: 190, startPoint y: 72, endPoint x: 165, endPoint y: 75, distance: 25.7
click at [165, 75] on tr "Verified P1HR9711 [DATE] (352) 843-0596 [EMAIL_ADDRESS][DOMAIN_NAME] [DATE] 12:…" at bounding box center [206, 72] width 342 height 29
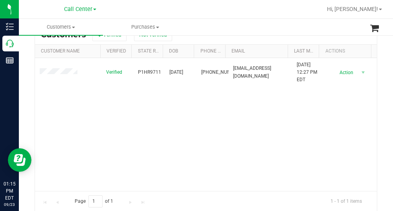
click at [232, 110] on div "Verified P1HR9711 [DATE] (352) 843-0596 [EMAIL_ADDRESS][DOMAIN_NAME] [DATE] 12:…" at bounding box center [206, 124] width 342 height 133
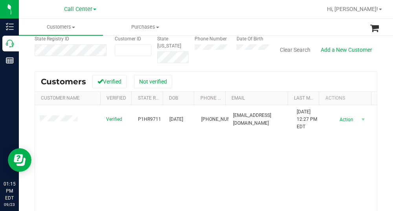
scroll to position [0, 0]
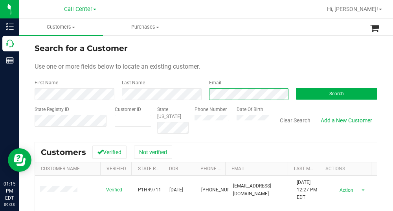
click at [104, 99] on div "First Name Last Name Email Search" at bounding box center [206, 89] width 342 height 21
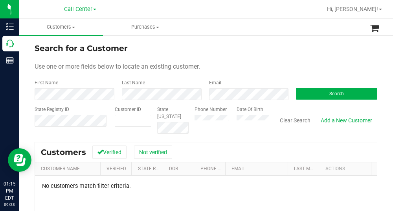
click at [251, 129] on div "Phone Number Date Of Birth" at bounding box center [228, 120] width 80 height 28
click at [311, 97] on button "Search" at bounding box center [336, 94] width 81 height 12
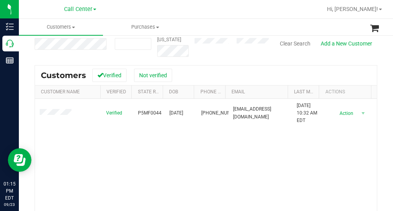
scroll to position [79, 0]
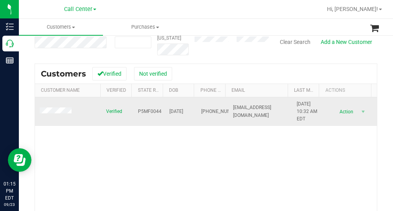
click at [147, 111] on span "P5MF0044" at bounding box center [150, 111] width 24 height 7
drag, startPoint x: 189, startPoint y: 111, endPoint x: 163, endPoint y: 113, distance: 26.0
click at [164, 113] on td "[DATE]" at bounding box center [180, 111] width 32 height 29
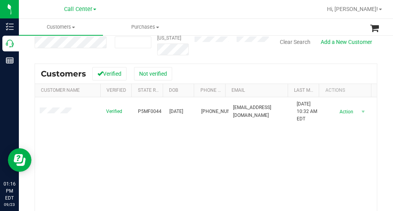
click at [212, 64] on div "Customers Verified Not verified" at bounding box center [206, 74] width 342 height 20
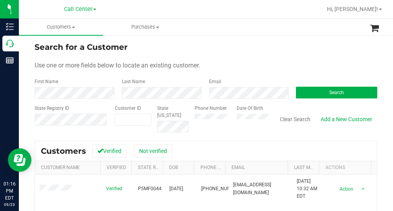
scroll to position [0, 0]
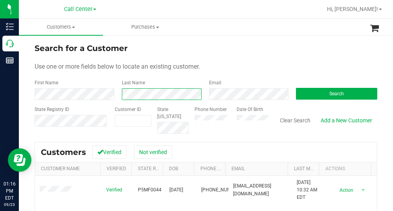
click at [72, 94] on div "First Name Last Name Email Search" at bounding box center [206, 89] width 342 height 21
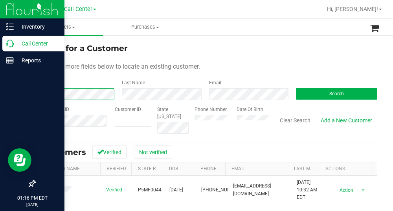
click at [3, 97] on div "Inventory Call Center Reports 01:16 PM EDT [DATE] 09/23 Call Center Call Center…" at bounding box center [196, 105] width 393 height 211
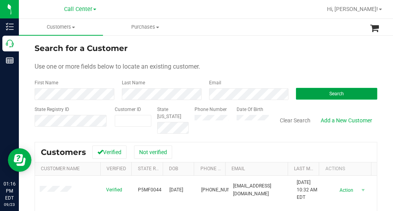
click at [338, 95] on span "Search" at bounding box center [336, 93] width 15 height 5
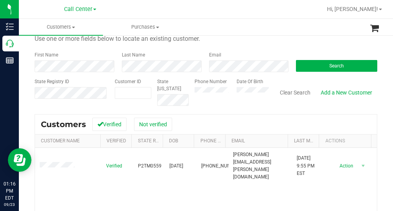
scroll to position [39, 0]
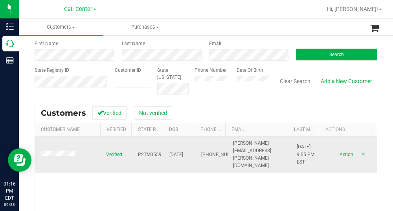
click at [146, 151] on span "P2TM0559" at bounding box center [150, 154] width 24 height 7
drag, startPoint x: 189, startPoint y: 150, endPoint x: 159, endPoint y: 152, distance: 30.7
click at [159, 152] on tr "Verified P2TM0559 [DATE] (269) 823-2006 [PERSON_NAME][EMAIL_ADDRESS][PERSON_NAM…" at bounding box center [206, 155] width 342 height 37
click at [205, 165] on div "Verified P2TM0559 [DATE] (269) 823-2006 [PERSON_NAME][EMAIL_ADDRESS][PERSON_NAM…" at bounding box center [206, 203] width 342 height 133
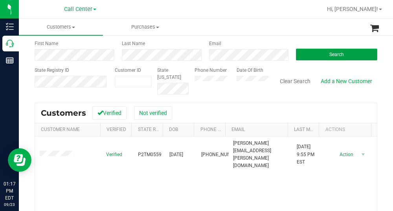
drag, startPoint x: 330, startPoint y: 53, endPoint x: 325, endPoint y: 55, distance: 5.5
click at [330, 52] on span "Search" at bounding box center [336, 54] width 15 height 5
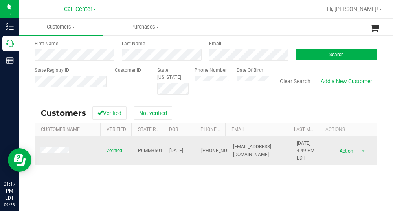
click at [148, 150] on span "P6MM3501" at bounding box center [150, 150] width 25 height 7
drag, startPoint x: 190, startPoint y: 150, endPoint x: 162, endPoint y: 149, distance: 28.3
click at [162, 149] on tr "Verified P6MM3501 [DATE] (239) 234-8877 [EMAIL_ADDRESS][DOMAIN_NAME] [DATE] 4:4…" at bounding box center [206, 151] width 342 height 29
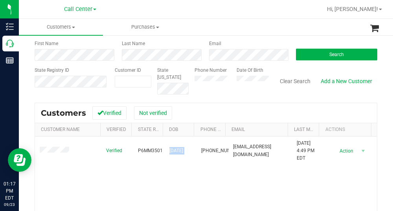
click at [289, 177] on div "Verified P6MM3501 [DATE] (239) 234-8877 [EMAIL_ADDRESS][DOMAIN_NAME] [DATE] 4:4…" at bounding box center [206, 203] width 342 height 133
click at [320, 57] on button "Search" at bounding box center [336, 55] width 81 height 12
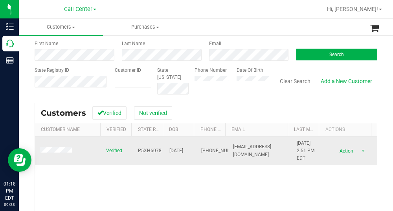
click at [150, 153] on span "P5XH6078" at bounding box center [150, 150] width 24 height 7
click at [183, 150] on span "[DATE]" at bounding box center [176, 150] width 14 height 7
drag, startPoint x: 190, startPoint y: 150, endPoint x: 159, endPoint y: 152, distance: 30.7
click at [159, 152] on tr "Verified P5XH6078 [DATE] (813) 506-2178 [EMAIL_ADDRESS][DOMAIN_NAME] [DATE] 2:5…" at bounding box center [206, 151] width 342 height 29
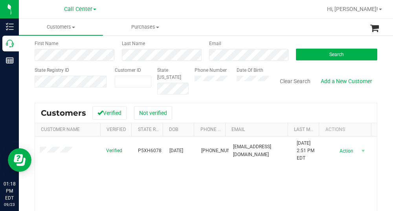
click at [220, 99] on div "Search for a Customer Use one or more fields below to locate an existing custom…" at bounding box center [206, 146] width 342 height 287
click at [205, 53] on div "Email" at bounding box center [246, 50] width 87 height 21
click at [318, 55] on button "Search" at bounding box center [336, 55] width 81 height 12
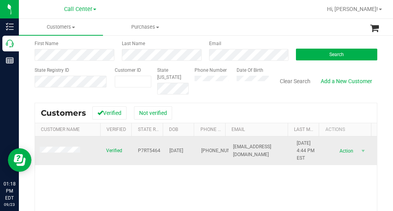
click at [148, 148] on span "P7RT5464" at bounding box center [149, 150] width 22 height 7
drag, startPoint x: 191, startPoint y: 152, endPoint x: 162, endPoint y: 152, distance: 29.4
click at [162, 152] on tr "Verified P7RT5464 [DATE] (951) 504-7299 [EMAIL_ADDRESS][DOMAIN_NAME] [DATE] 4:4…" at bounding box center [206, 151] width 342 height 29
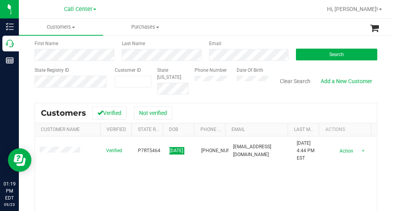
click at [215, 15] on div at bounding box center [231, 9] width 181 height 15
click at [185, 58] on div "First Name Last Name Email Search" at bounding box center [206, 50] width 342 height 21
click at [314, 56] on button "Search" at bounding box center [336, 55] width 81 height 12
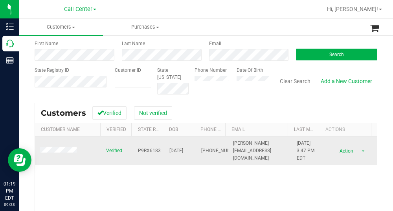
click at [144, 150] on span "P9RX6183" at bounding box center [149, 150] width 23 height 7
drag, startPoint x: 191, startPoint y: 152, endPoint x: 164, endPoint y: 153, distance: 26.7
click at [164, 153] on tr "Verified P9RX6183 [DATE] (772) 626-4351 [PERSON_NAME][EMAIL_ADDRESS][DOMAIN_NAM…" at bounding box center [206, 151] width 342 height 29
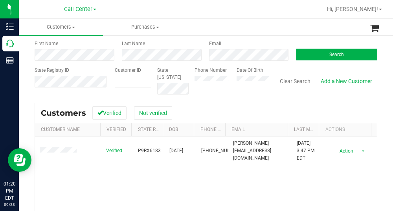
click at [227, 64] on form "Search for a Customer Use one or more fields below to locate an existing custom…" at bounding box center [206, 48] width 342 height 91
click at [316, 55] on button "Search" at bounding box center [336, 55] width 81 height 12
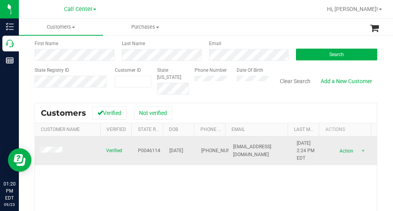
click at [150, 151] on span "P0046114" at bounding box center [149, 150] width 22 height 7
drag, startPoint x: 192, startPoint y: 152, endPoint x: 165, endPoint y: 147, distance: 27.1
click at [165, 147] on tr "Verified P0046114 [DATE] (850) 368-3544 [EMAIL_ADDRESS][DOMAIN_NAME] [DATE] 2:2…" at bounding box center [206, 151] width 342 height 29
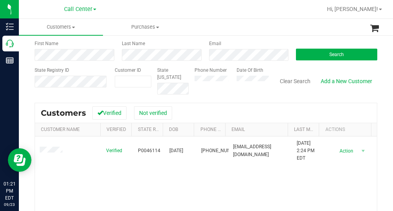
click at [206, 99] on div "Search for a Customer Use one or more fields below to locate an existing custom…" at bounding box center [206, 146] width 342 height 287
click at [312, 49] on button "Search" at bounding box center [336, 55] width 81 height 12
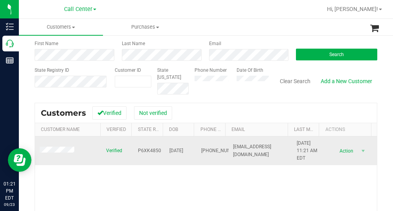
click at [142, 151] on span "P6XK4850" at bounding box center [149, 150] width 23 height 7
drag, startPoint x: 188, startPoint y: 149, endPoint x: 160, endPoint y: 152, distance: 28.4
click at [160, 152] on tr "Verified P6XK4850 [DATE] (941) 462-0741 [EMAIL_ADDRESS][DOMAIN_NAME] [DATE] 11:…" at bounding box center [206, 151] width 342 height 29
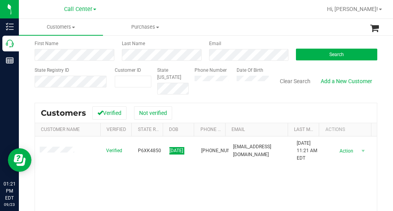
click at [246, 91] on div "Date Of Birth" at bounding box center [249, 81] width 38 height 28
click at [162, 51] on div "First Name Last Name Email Search" at bounding box center [206, 50] width 342 height 21
click at [336, 54] on span "Search" at bounding box center [336, 54] width 15 height 5
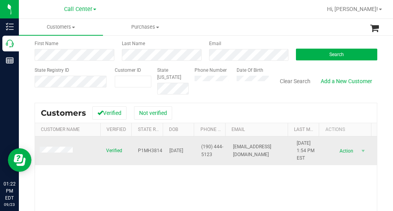
click at [146, 150] on span "P1MH3814" at bounding box center [150, 150] width 24 height 7
click at [146, 149] on span "P1MH3814" at bounding box center [150, 150] width 24 height 7
drag, startPoint x: 190, startPoint y: 151, endPoint x: 162, endPoint y: 147, distance: 28.9
click at [162, 147] on tr "Verified P1MH3814 [DATE] (190) 444-5123 [EMAIL_ADDRESS][DOMAIN_NAME] [DATE] 1:5…" at bounding box center [206, 151] width 342 height 29
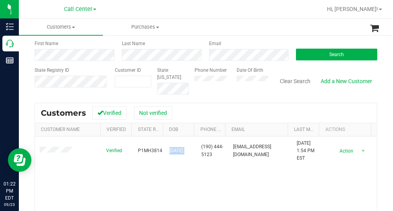
click at [248, 64] on form "Search for a Customer Use one or more fields below to locate an existing custom…" at bounding box center [206, 48] width 342 height 91
click at [189, 59] on div "First Name Last Name Email Search" at bounding box center [206, 50] width 342 height 21
click at [329, 56] on span "Search" at bounding box center [336, 54] width 15 height 5
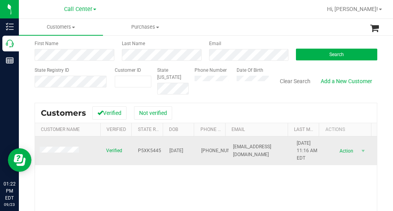
click at [138, 152] on span "P5XK5445" at bounding box center [149, 150] width 23 height 7
drag, startPoint x: 190, startPoint y: 150, endPoint x: 164, endPoint y: 152, distance: 26.7
click at [164, 152] on tr "Verified P5XK5445 [DATE] (904) 428-9953 [EMAIL_ADDRESS][DOMAIN_NAME] [DATE] 11:…" at bounding box center [206, 151] width 342 height 29
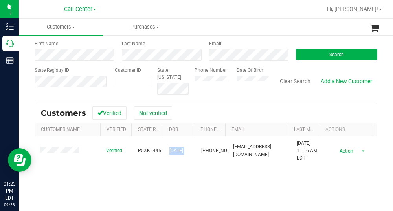
click at [230, 90] on div "Date Of Birth" at bounding box center [249, 81] width 38 height 28
click at [203, 59] on div "Email" at bounding box center [246, 50] width 87 height 21
click at [338, 53] on span "Search" at bounding box center [336, 54] width 15 height 5
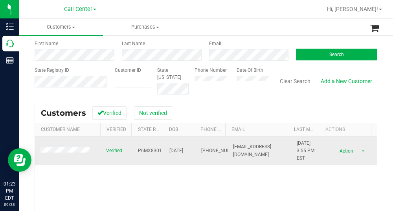
click at [144, 150] on span "P6MX8301" at bounding box center [150, 150] width 24 height 7
click at [144, 152] on span "P6MX8301" at bounding box center [150, 150] width 24 height 7
click at [141, 150] on span "P6MX8301" at bounding box center [150, 150] width 24 height 7
drag, startPoint x: 190, startPoint y: 150, endPoint x: 163, endPoint y: 150, distance: 26.7
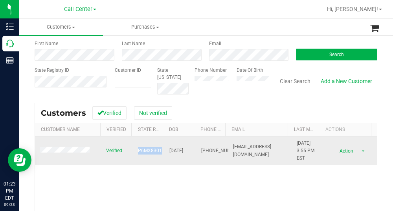
click at [164, 150] on td "[DATE]" at bounding box center [180, 151] width 32 height 29
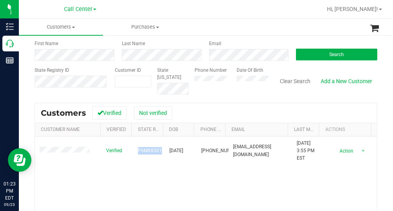
click at [201, 102] on div "Search for a Customer Use one or more fields below to locate an existing custom…" at bounding box center [206, 146] width 342 height 287
click at [204, 55] on div "Email" at bounding box center [246, 50] width 87 height 21
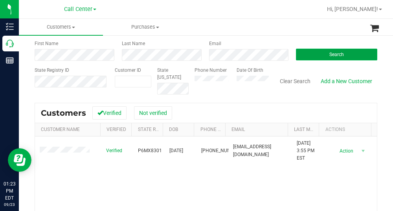
click at [350, 58] on button "Search" at bounding box center [336, 55] width 81 height 12
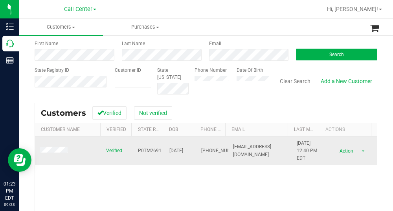
click at [150, 152] on span "P0TM2691" at bounding box center [150, 150] width 24 height 7
drag, startPoint x: 190, startPoint y: 152, endPoint x: 165, endPoint y: 152, distance: 24.7
click at [169, 152] on span "[DATE]" at bounding box center [176, 150] width 14 height 7
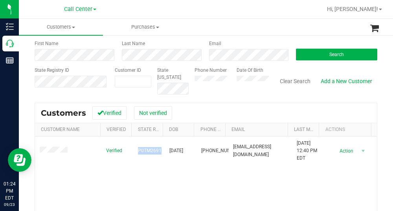
click at [200, 111] on div "Customers Verified Not verified" at bounding box center [206, 113] width 342 height 20
click at [203, 59] on div "Email" at bounding box center [246, 50] width 87 height 21
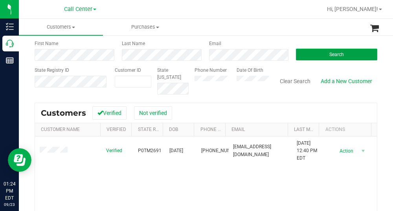
click at [346, 51] on button "Search" at bounding box center [336, 55] width 81 height 12
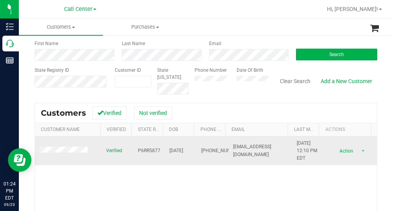
click at [148, 148] on span "P6RR5877" at bounding box center [149, 150] width 22 height 7
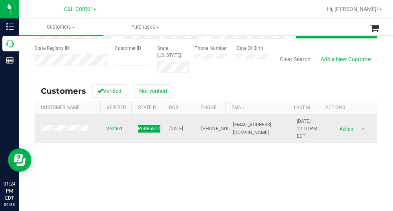
scroll to position [79, 0]
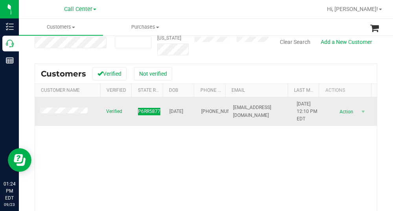
drag, startPoint x: 190, startPoint y: 111, endPoint x: 161, endPoint y: 113, distance: 29.1
click at [164, 113] on td "[DATE]" at bounding box center [180, 111] width 32 height 29
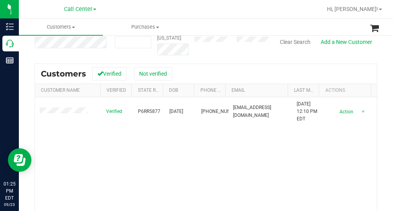
click at [216, 170] on div "Verified P6RR5877 [DATE] (813) 476-3667 [EMAIL_ADDRESS][DOMAIN_NAME] [DATE] 12:…" at bounding box center [206, 163] width 342 height 133
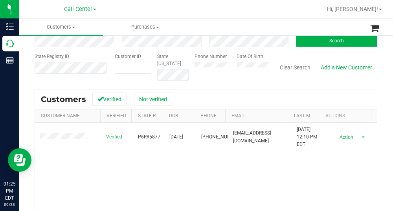
scroll to position [0, 0]
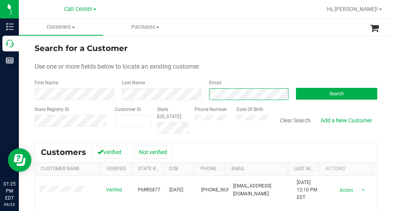
click at [193, 100] on form "Search for a Customer Use one or more fields below to locate an existing custom…" at bounding box center [206, 87] width 342 height 91
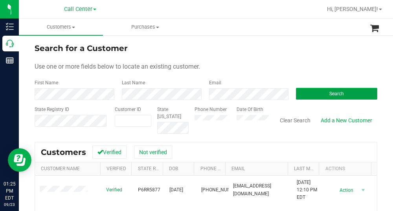
click at [323, 98] on button "Search" at bounding box center [336, 94] width 81 height 12
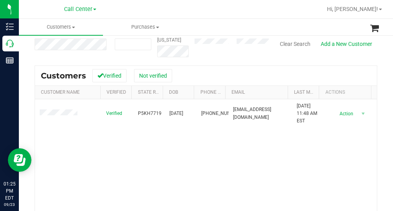
scroll to position [79, 0]
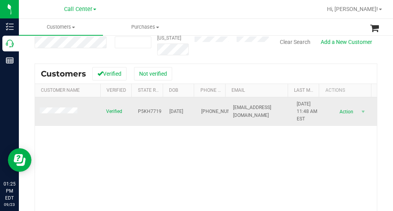
click at [152, 113] on span "P5KH7719" at bounding box center [150, 111] width 24 height 7
drag, startPoint x: 190, startPoint y: 111, endPoint x: 160, endPoint y: 112, distance: 29.8
click at [164, 112] on td "[DATE]" at bounding box center [180, 111] width 32 height 29
